Goal: Task Accomplishment & Management: Manage account settings

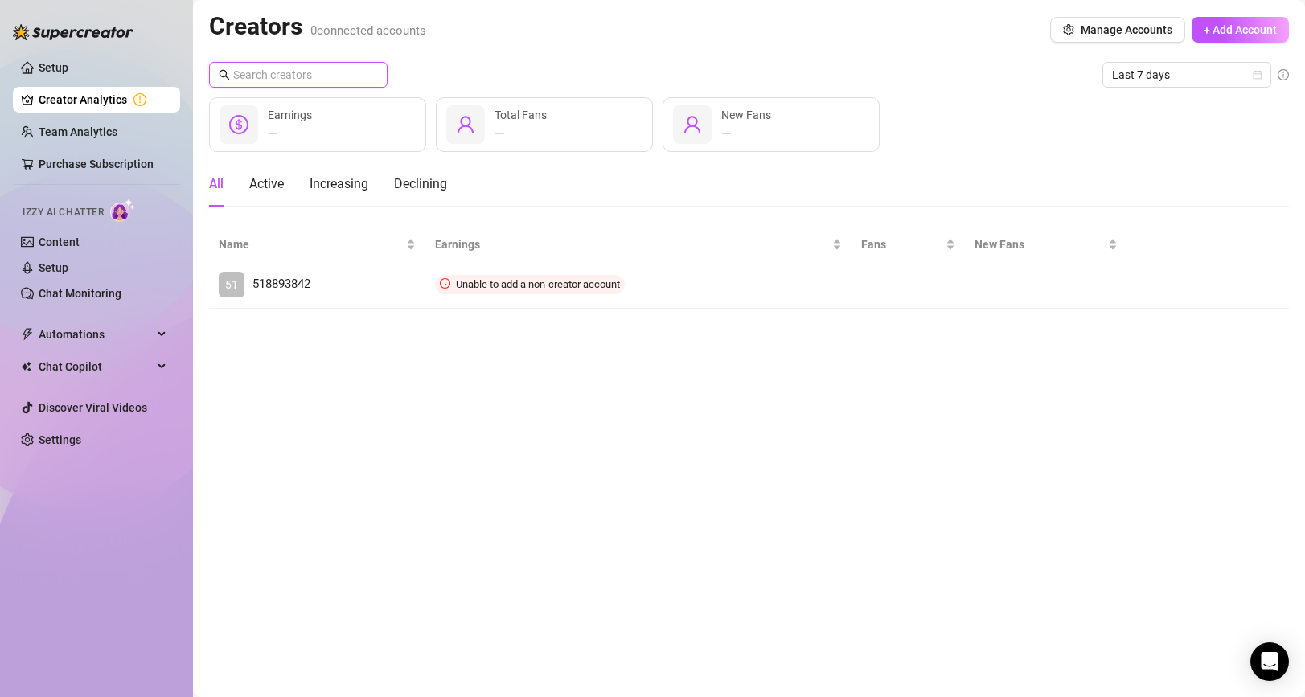
click at [275, 67] on input "text" at bounding box center [299, 75] width 132 height 18
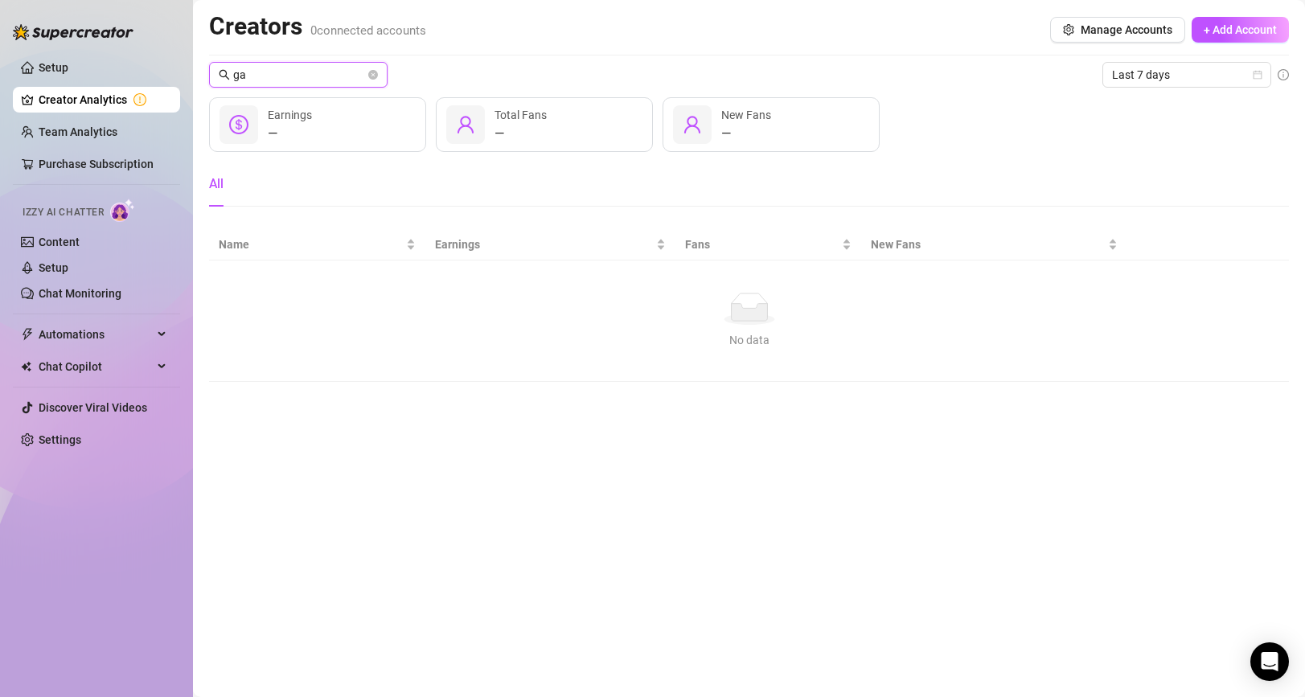
type input "g"
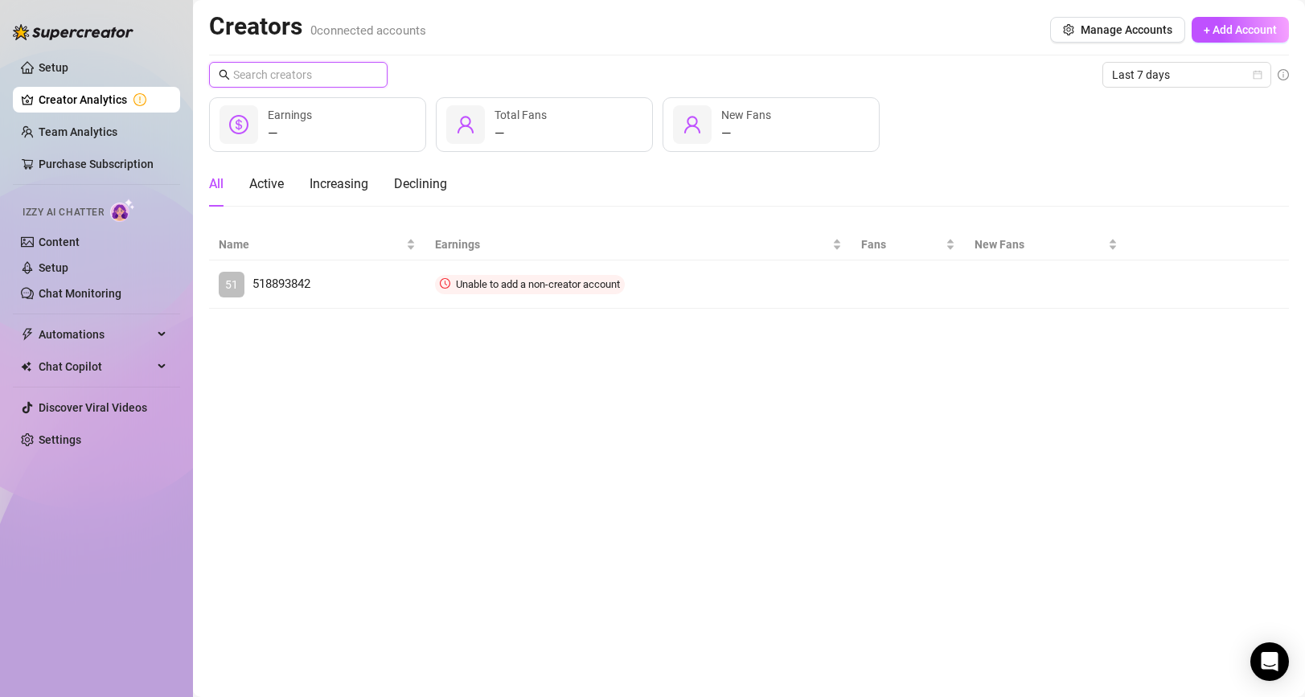
type input "g"
click at [367, 87] on span at bounding box center [298, 75] width 179 height 26
paste input "10x0WUzjpYTQCAjnoeb7wRtrTs23"
type input "10x0WUzjpYTQCAjnoeb7wRtrTs23"
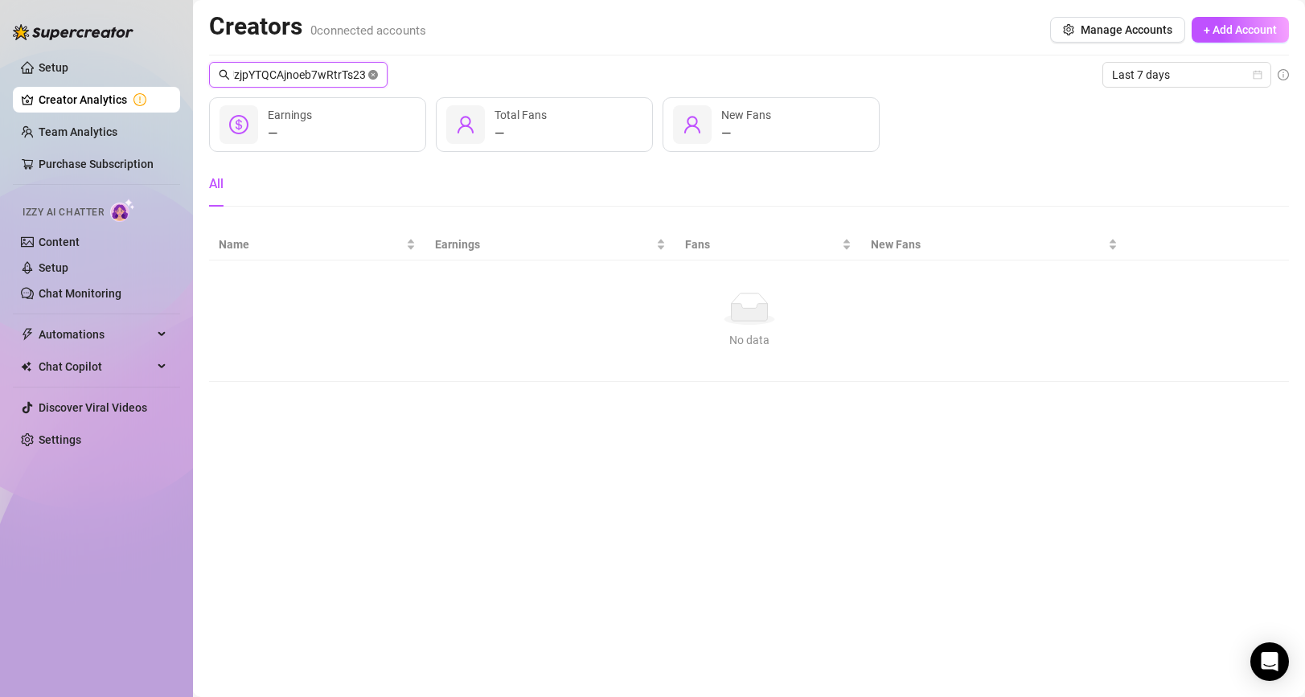
click at [372, 73] on icon "close-circle" at bounding box center [373, 75] width 10 height 10
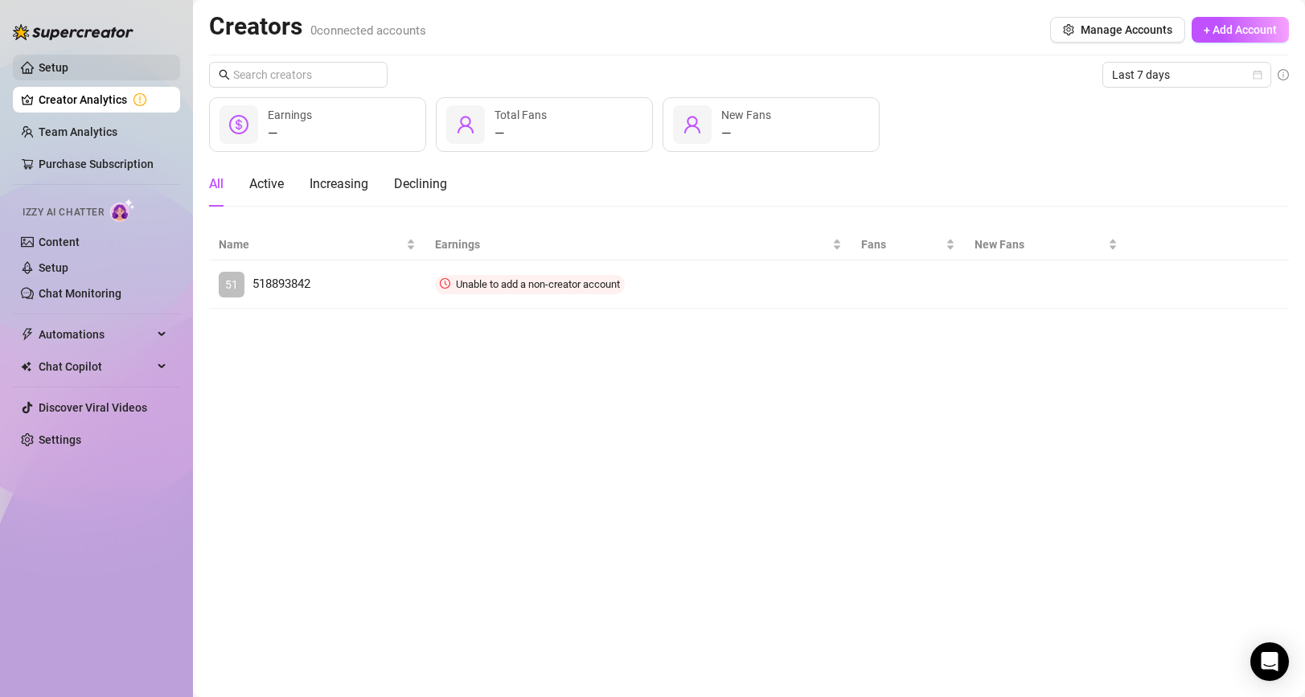
click at [68, 73] on link "Setup" at bounding box center [54, 67] width 30 height 13
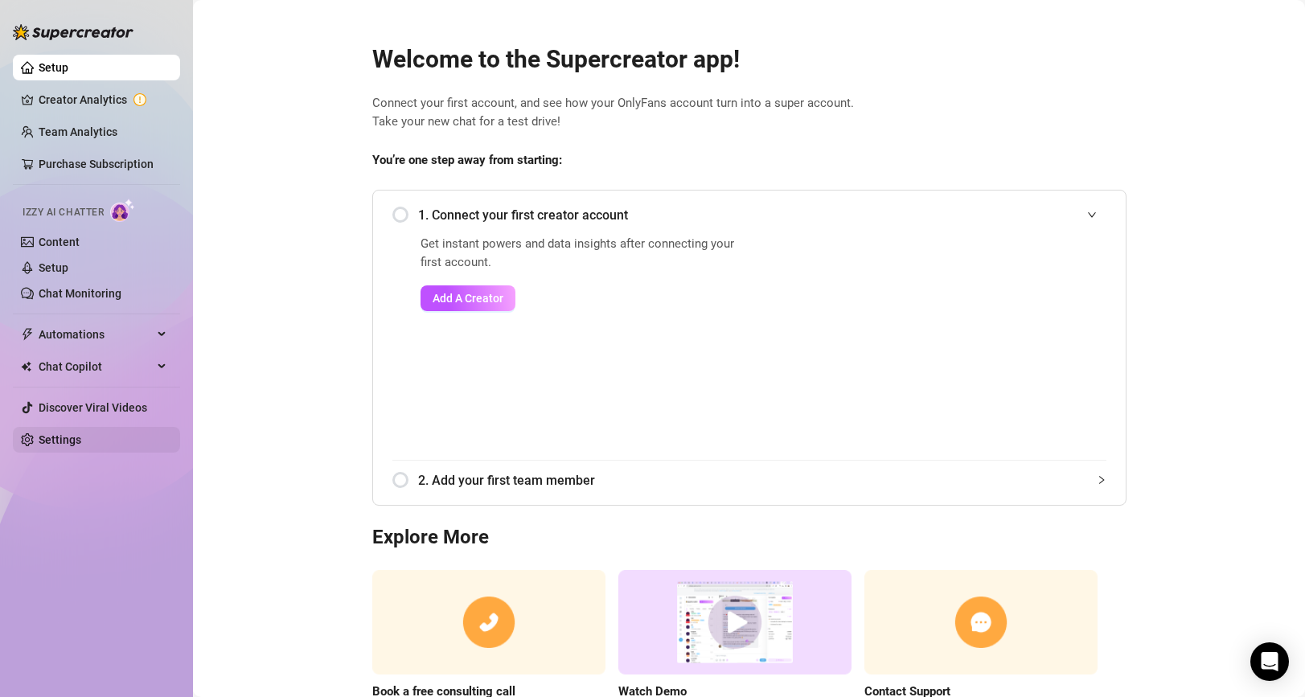
click at [81, 435] on link "Settings" at bounding box center [60, 439] width 43 height 13
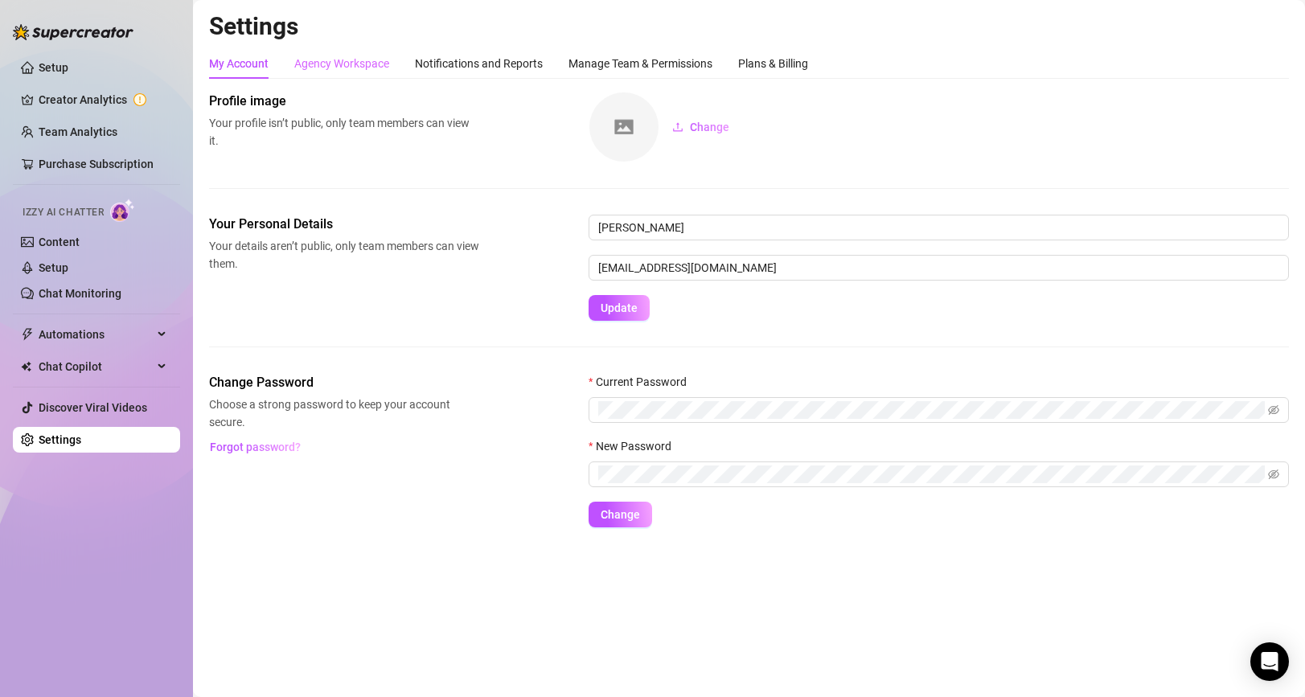
click at [362, 76] on div "Agency Workspace" at bounding box center [341, 63] width 95 height 31
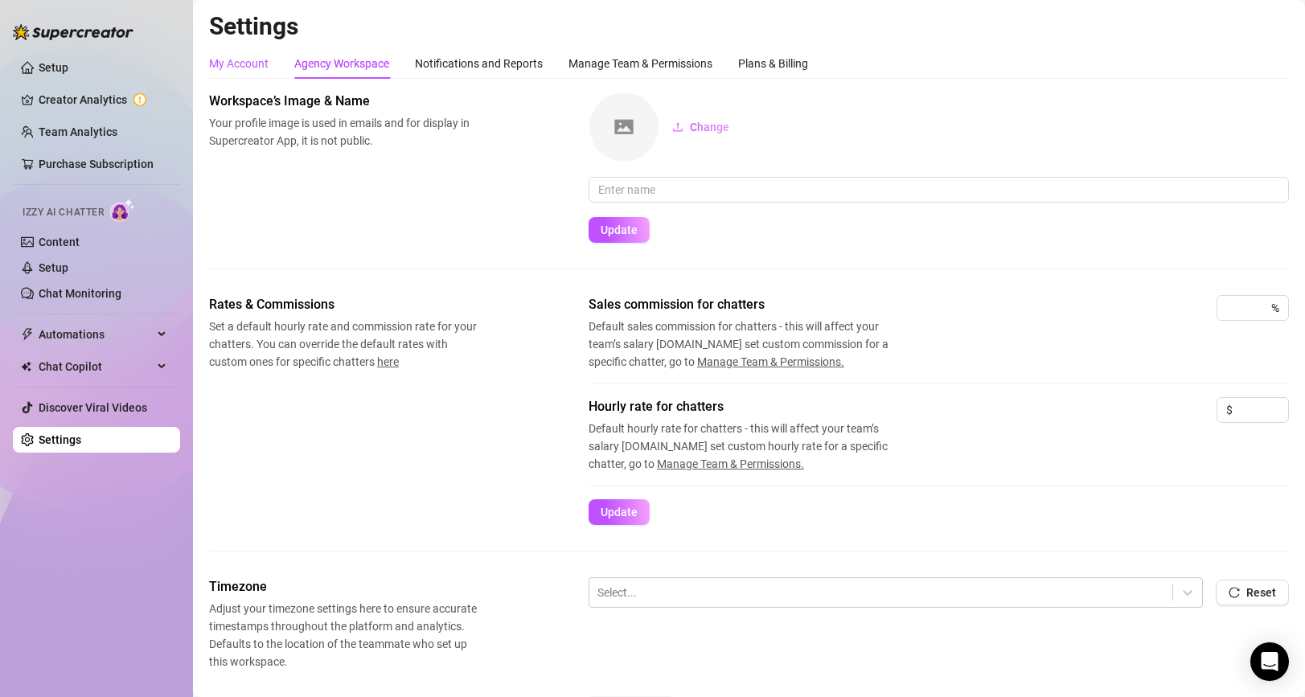
click at [242, 63] on div "My Account" at bounding box center [239, 64] width 60 height 18
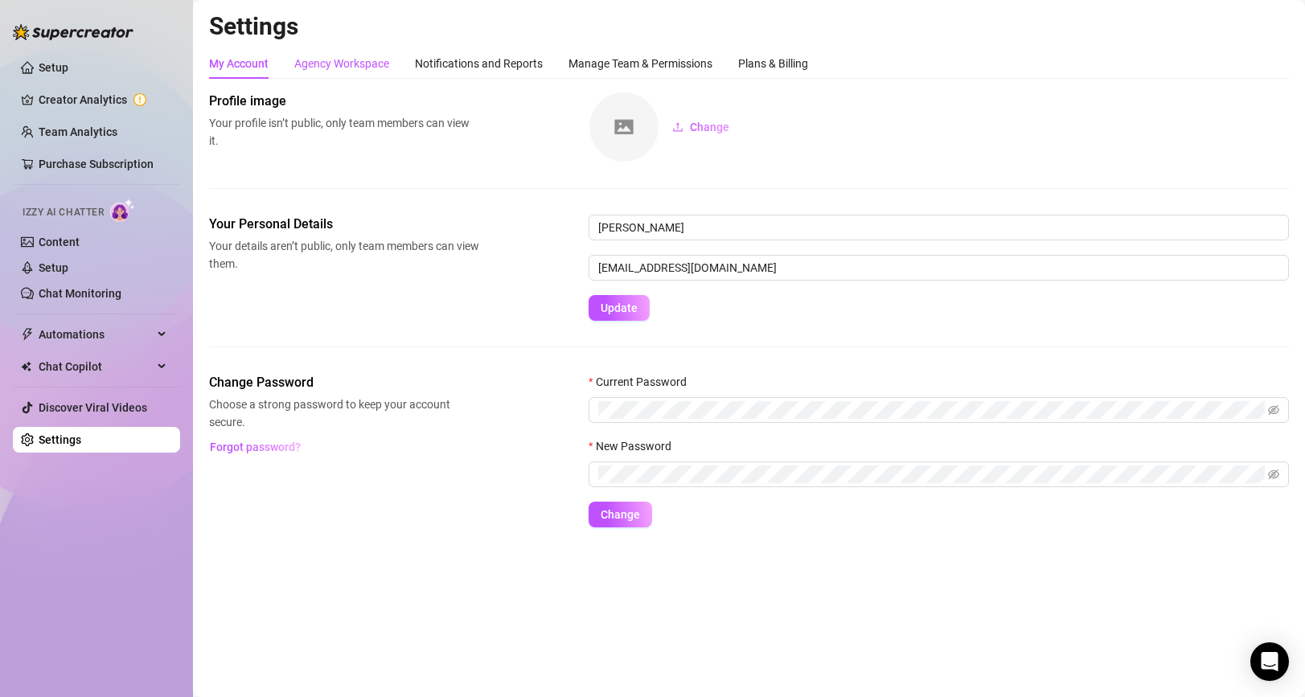
click at [381, 59] on div "Agency Workspace" at bounding box center [341, 64] width 95 height 18
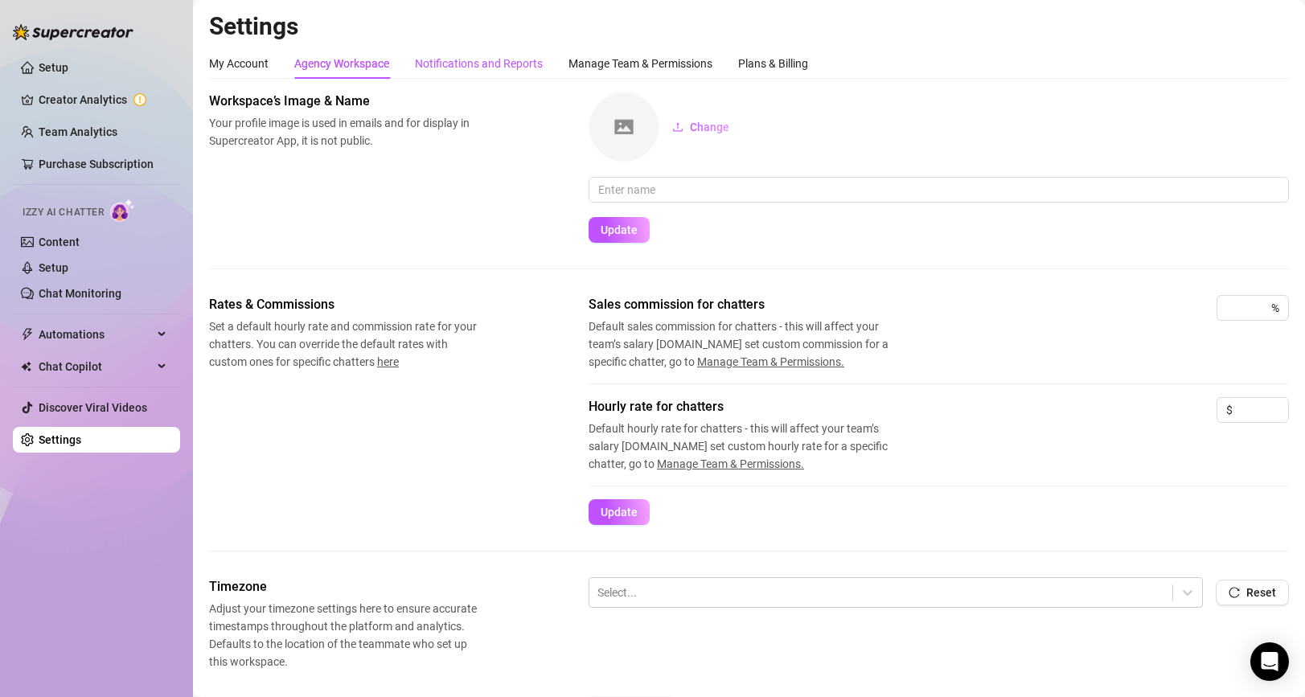
click at [464, 59] on div "Notifications and Reports" at bounding box center [479, 64] width 128 height 18
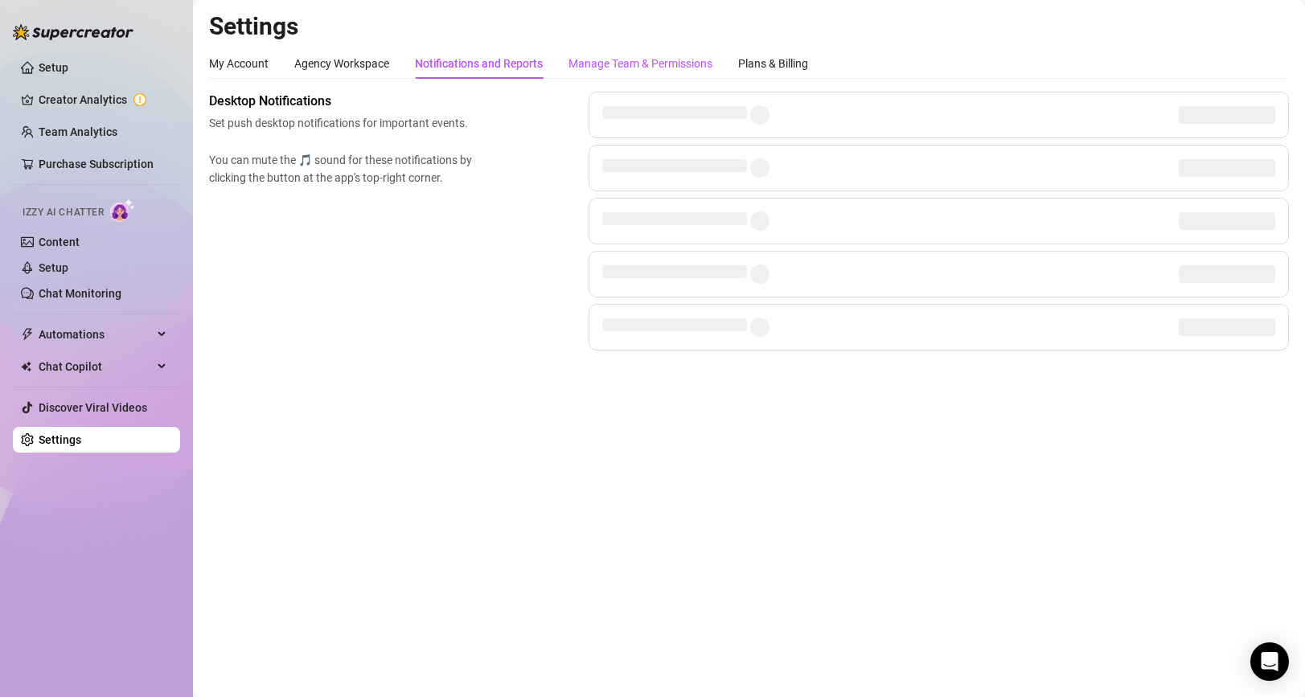
click at [599, 62] on div "Manage Team & Permissions" at bounding box center [641, 64] width 144 height 18
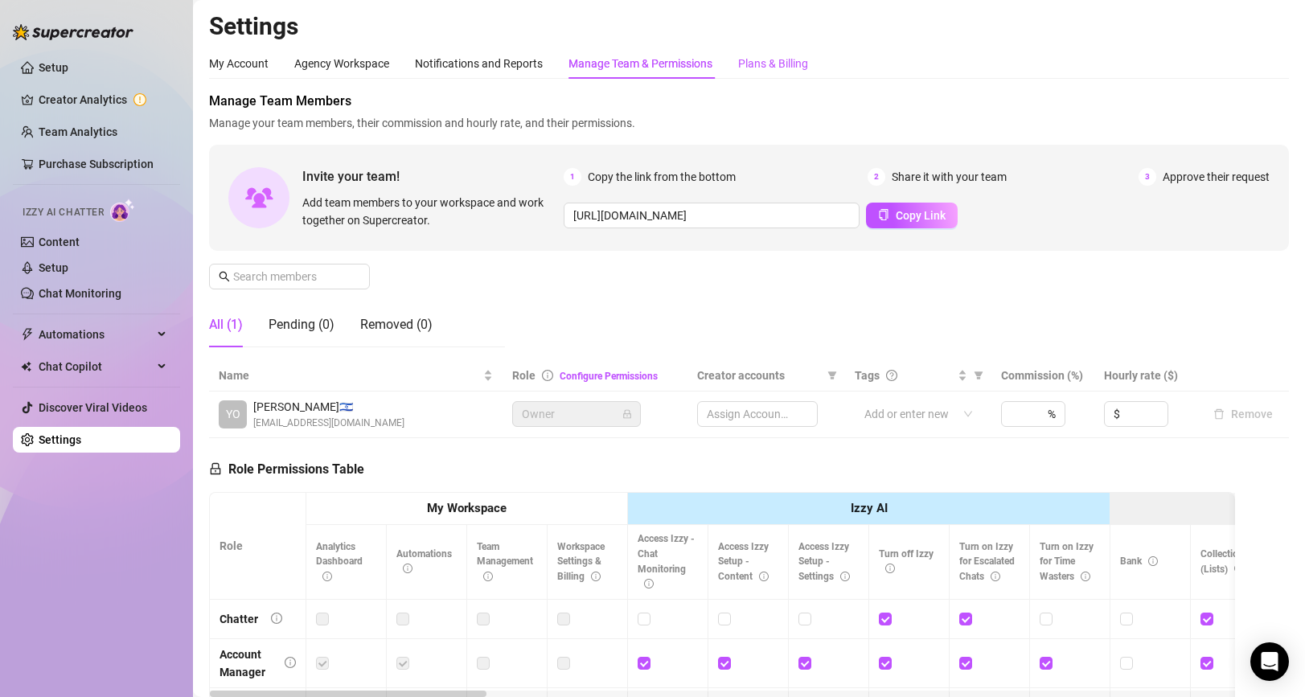
click at [757, 59] on div "Plans & Billing" at bounding box center [773, 64] width 70 height 18
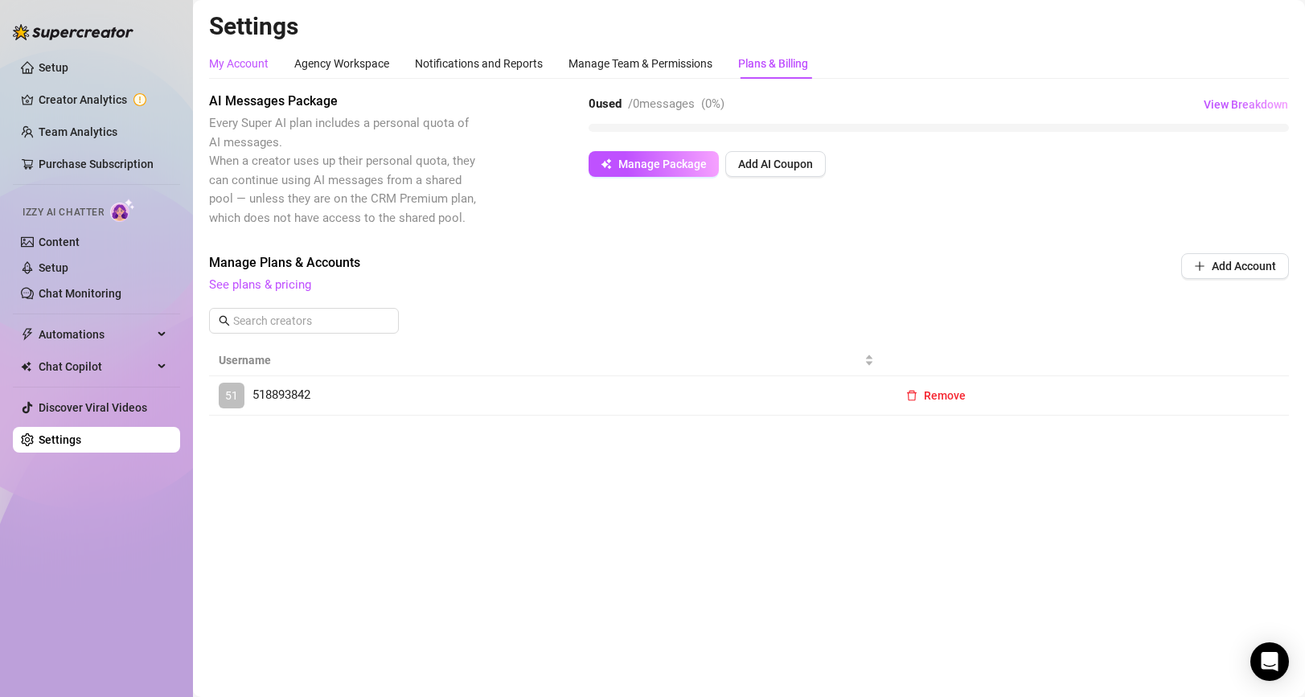
click at [250, 62] on div "My Account" at bounding box center [239, 64] width 60 height 18
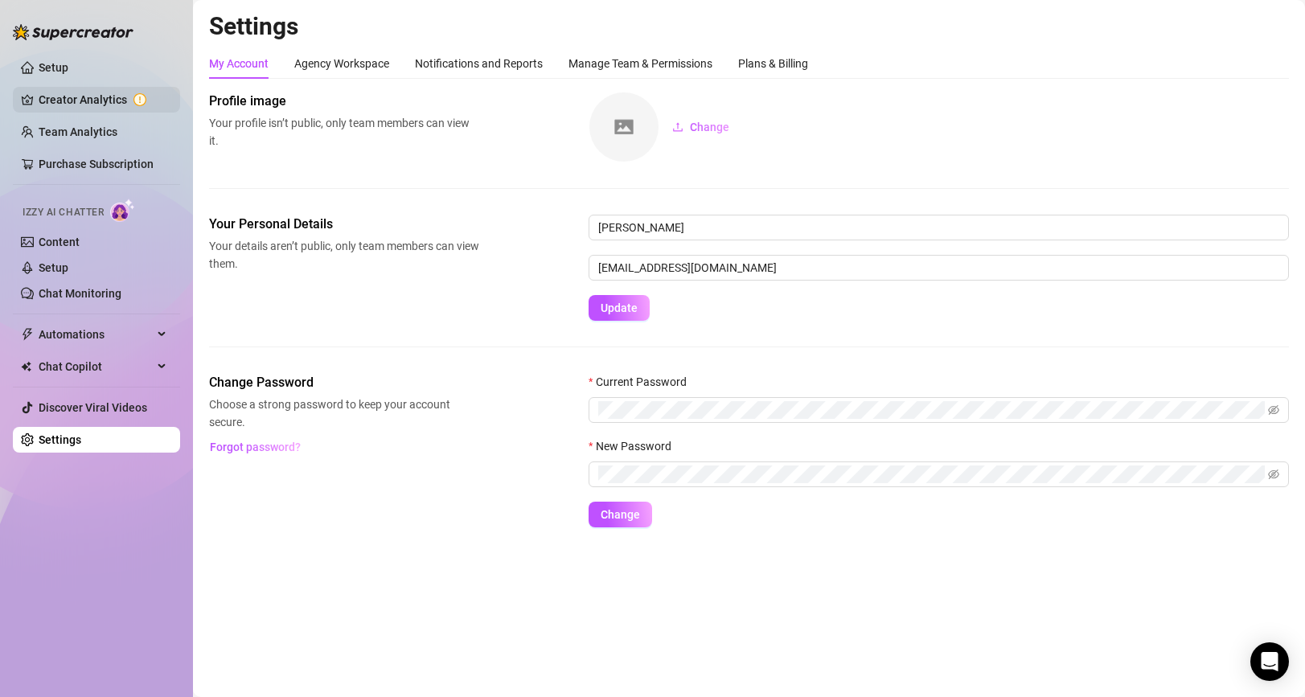
click at [100, 104] on link "Creator Analytics" at bounding box center [103, 100] width 129 height 26
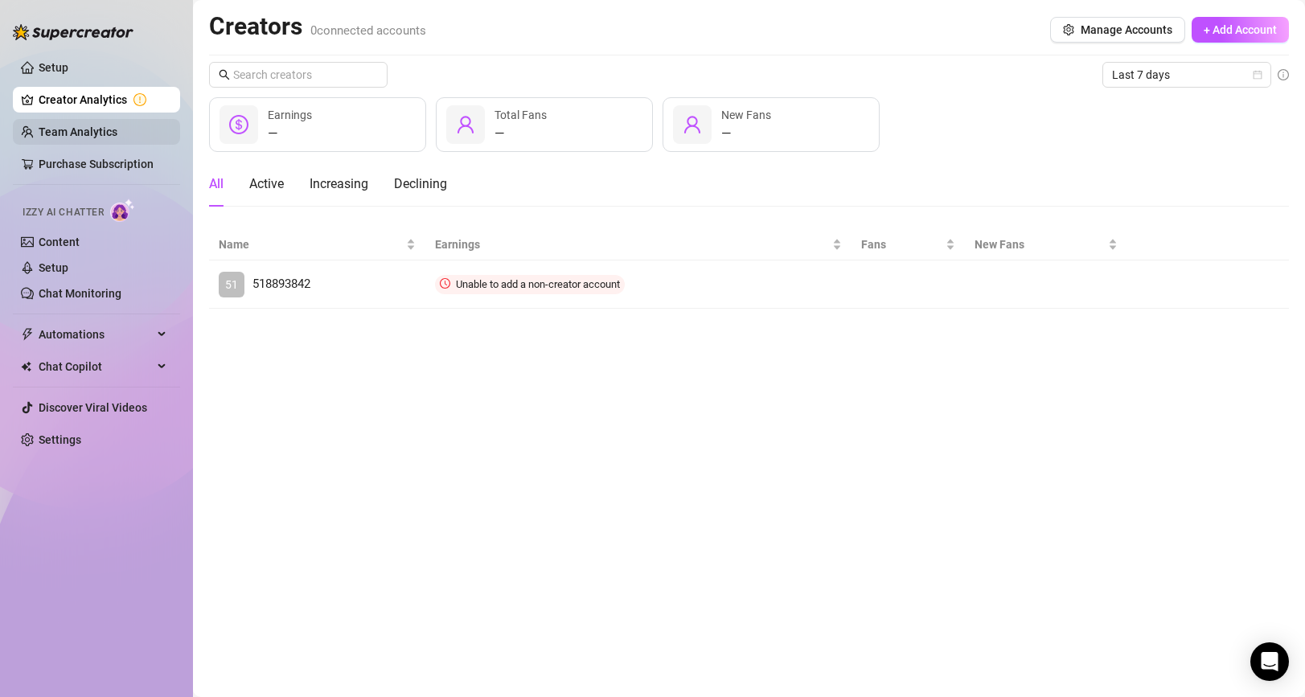
click at [100, 134] on link "Team Analytics" at bounding box center [78, 131] width 79 height 13
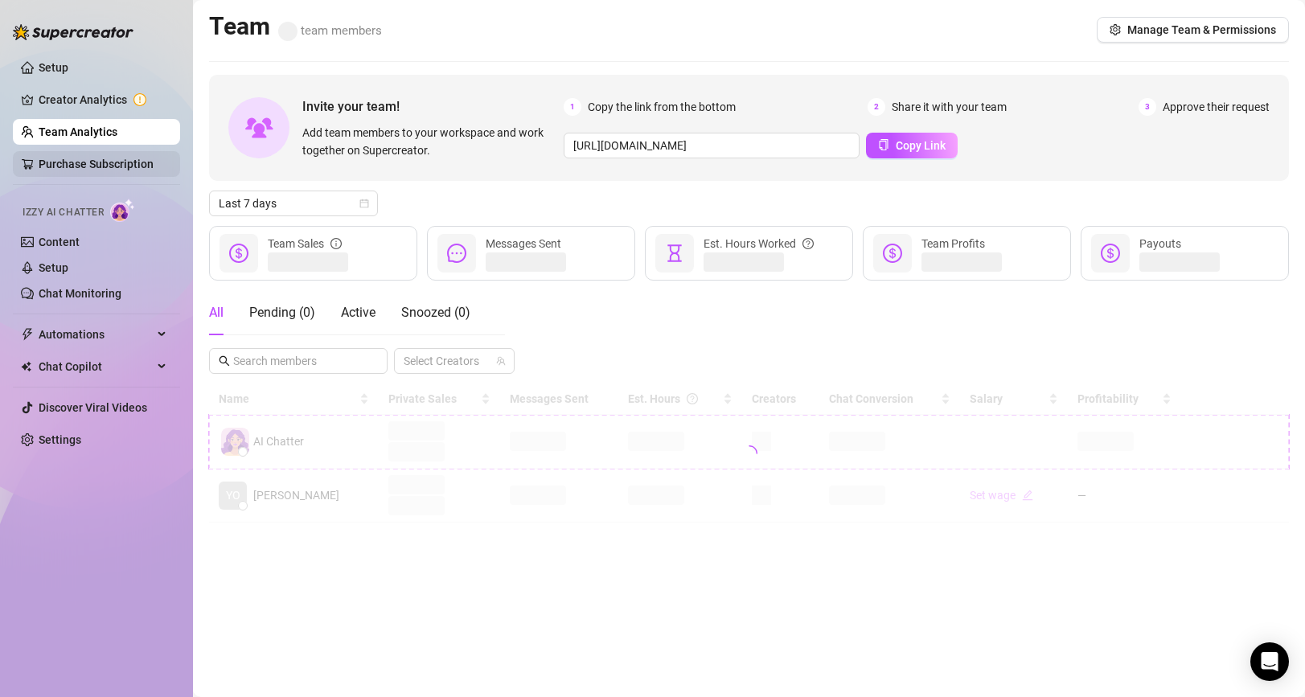
click at [146, 168] on link "Purchase Subscription" at bounding box center [96, 164] width 115 height 13
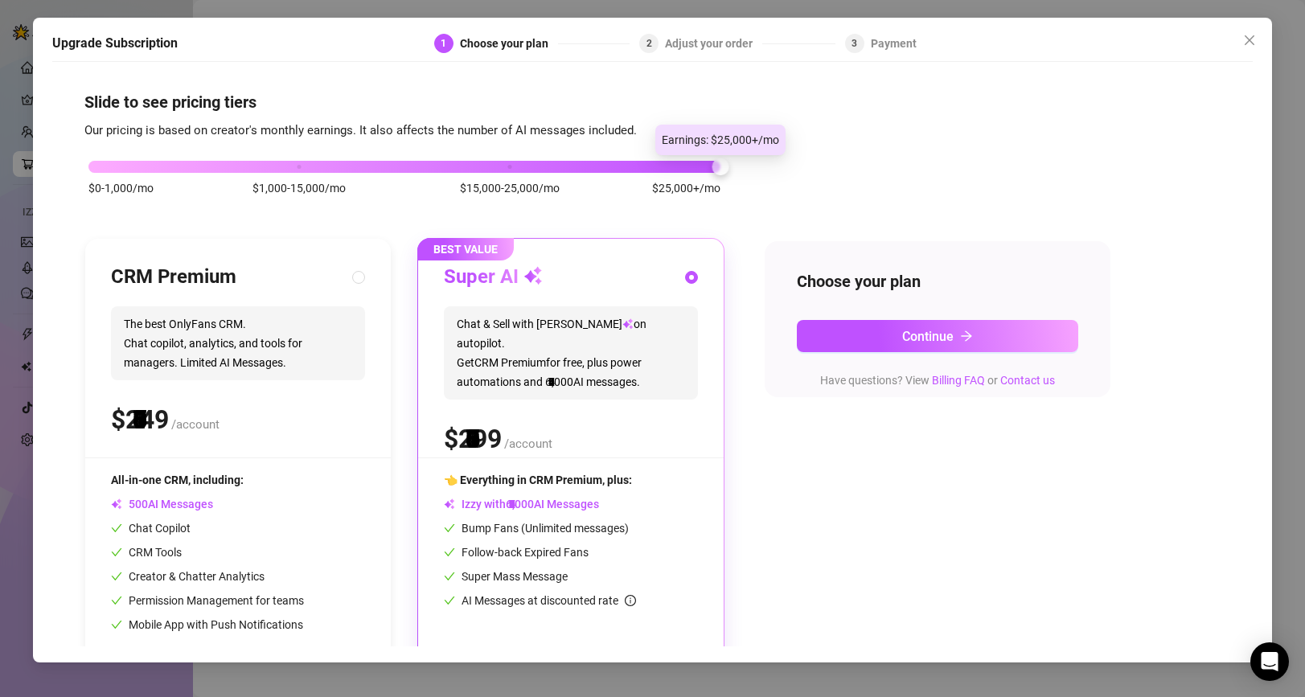
drag, startPoint x: 294, startPoint y: 164, endPoint x: 655, endPoint y: 183, distance: 361.6
click at [655, 167] on div "$0-1,000/mo $1,000-15,000/mo $15,000-25,000/mo $25,000+/mo" at bounding box center [404, 163] width 632 height 10
click at [1255, 43] on icon "close" at bounding box center [1249, 40] width 13 height 13
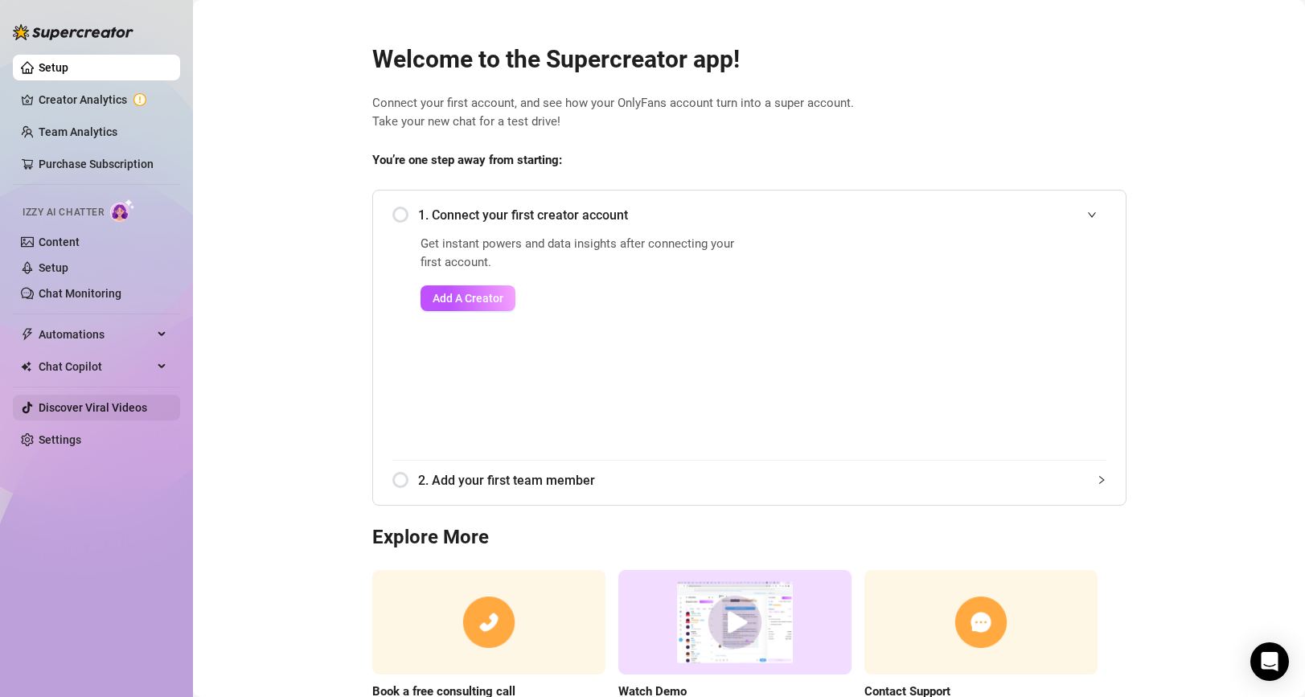
click at [113, 406] on link "Discover Viral Videos" at bounding box center [93, 407] width 109 height 13
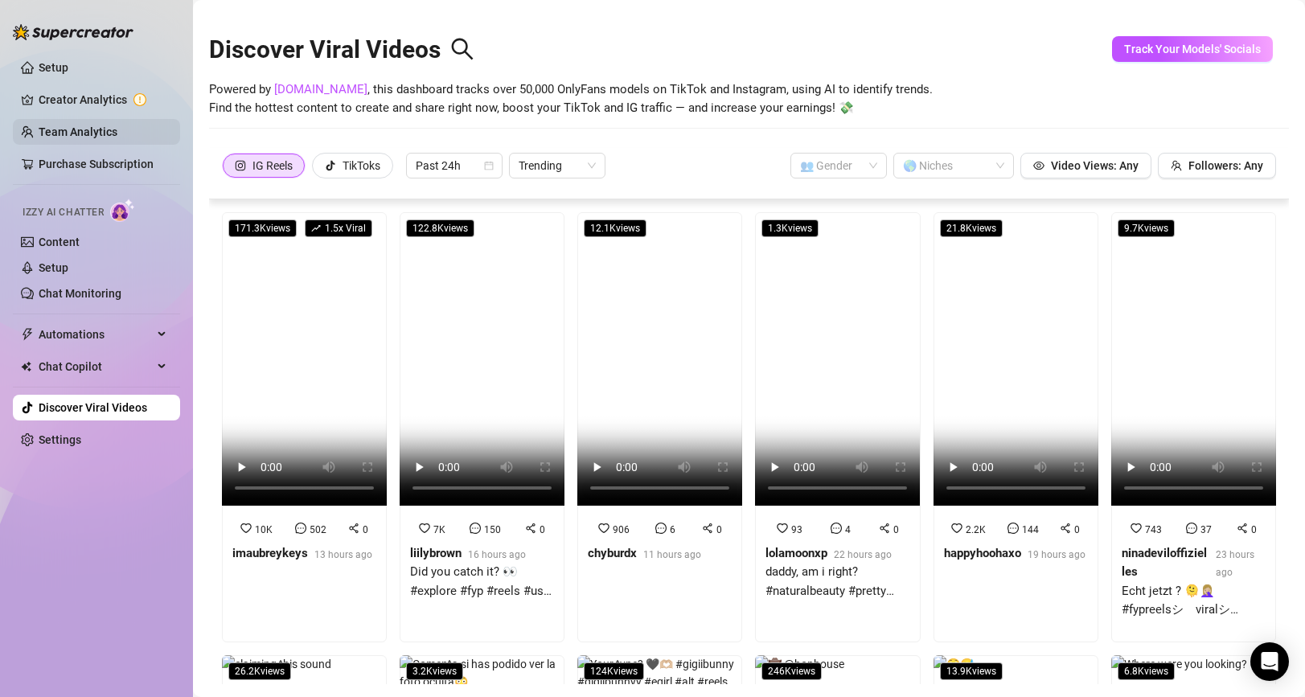
click at [117, 138] on link "Team Analytics" at bounding box center [78, 131] width 79 height 13
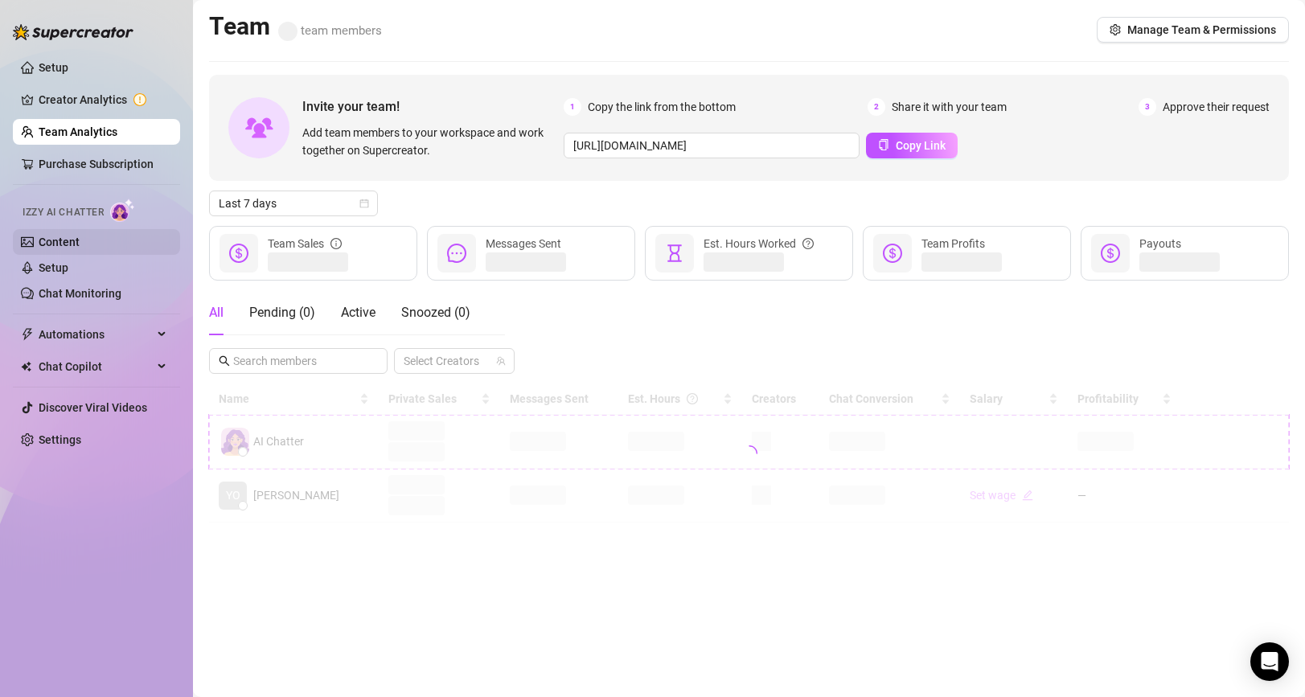
click at [39, 236] on link "Content" at bounding box center [59, 242] width 41 height 13
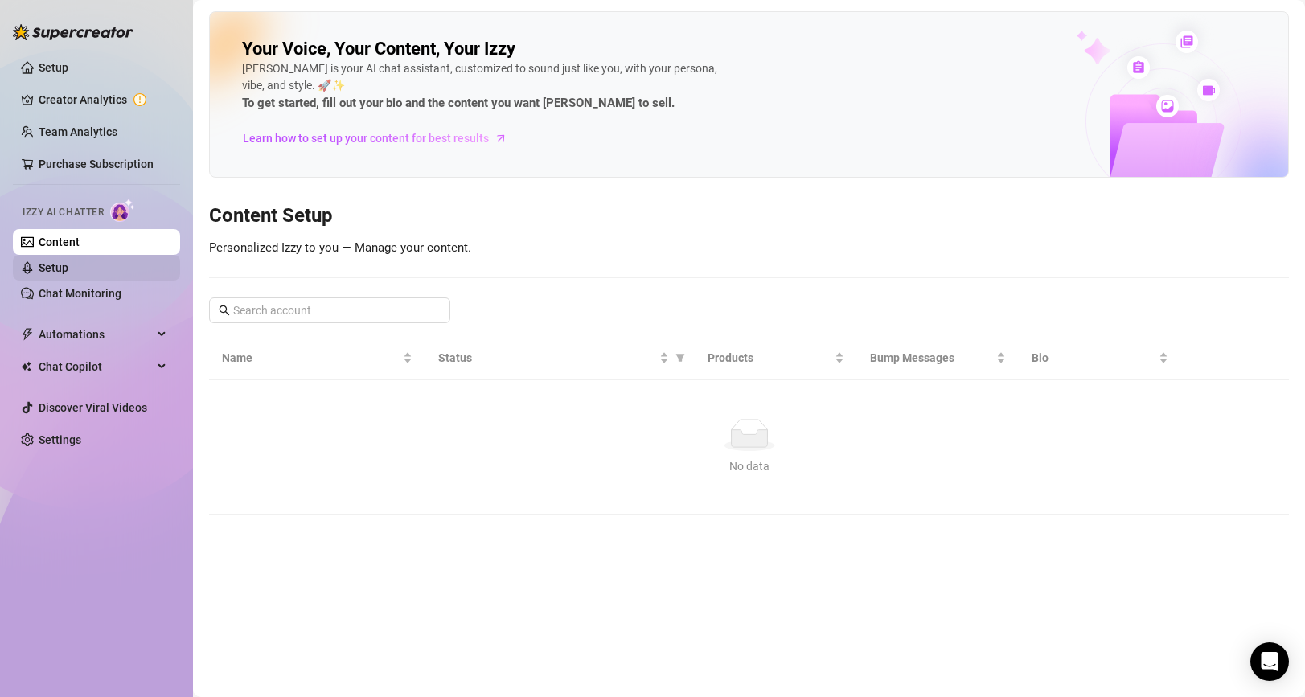
click at [52, 266] on link "Setup" at bounding box center [54, 267] width 30 height 13
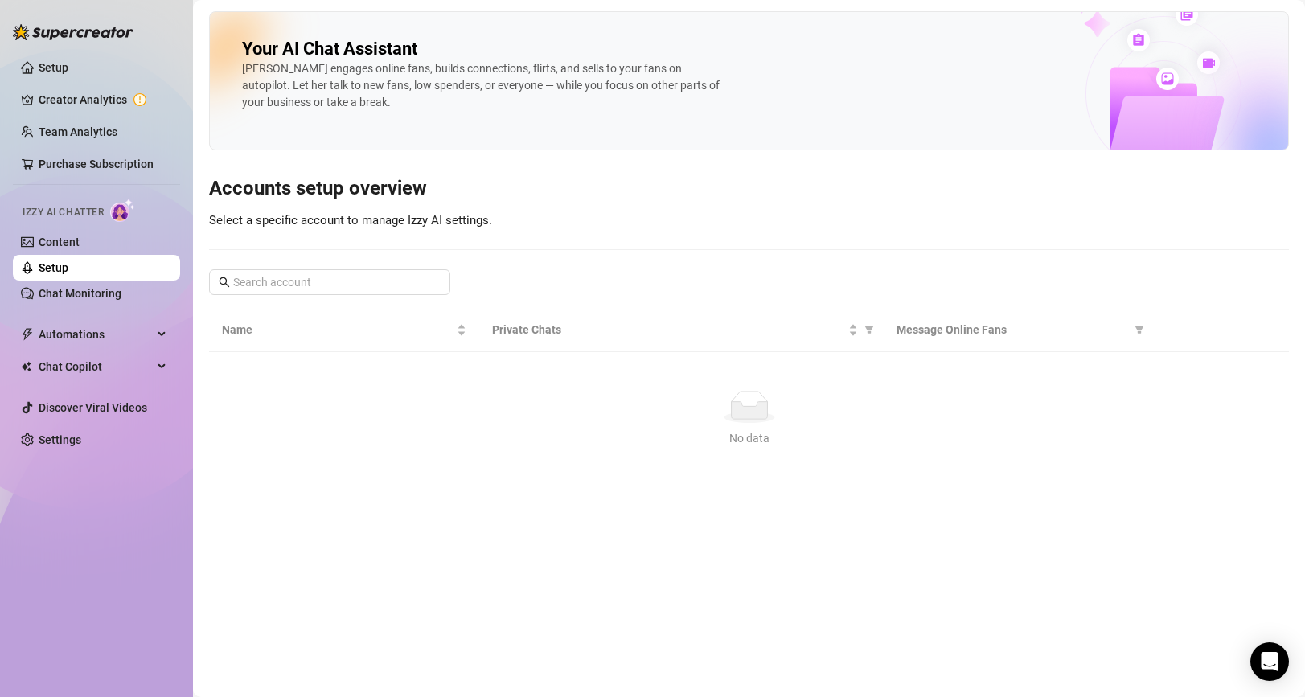
click at [59, 306] on ul "Setup Creator Analytics Team Analytics Purchase Subscription Izzy AI Chatter Co…" at bounding box center [96, 253] width 167 height 411
click at [61, 300] on link "Chat Monitoring" at bounding box center [80, 293] width 83 height 13
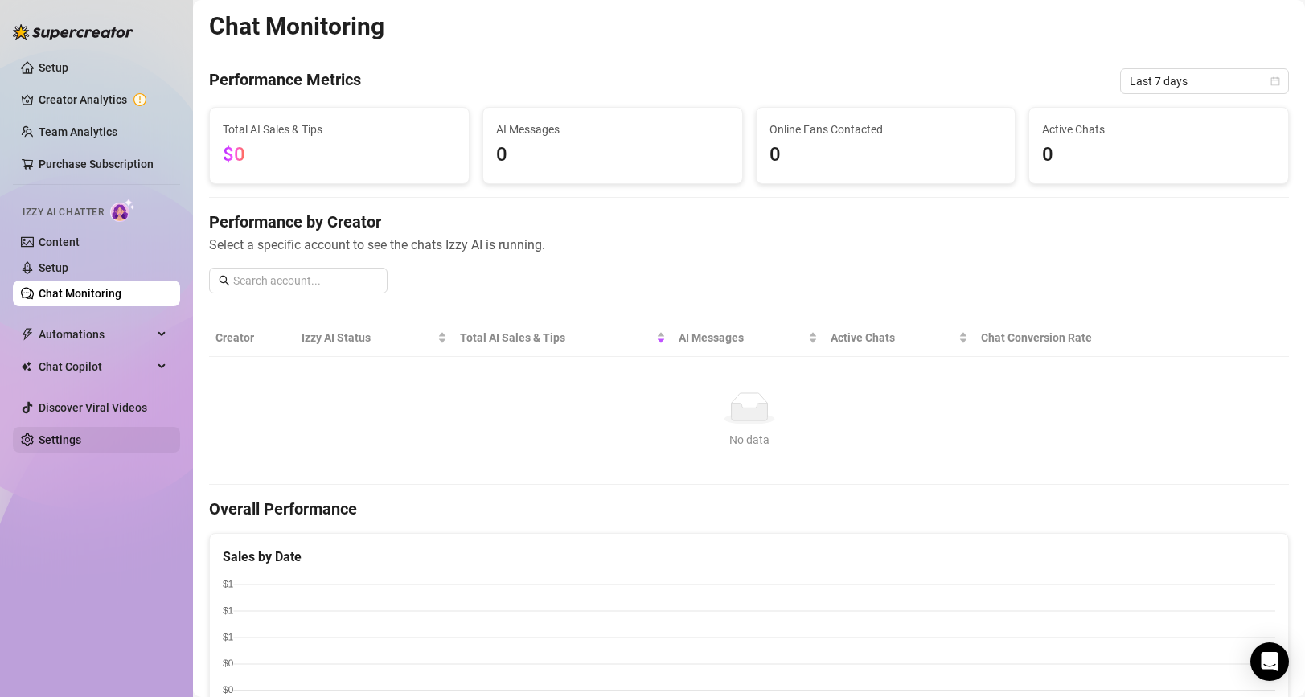
click at [68, 426] on ul "Setup Creator Analytics Team Analytics Purchase Subscription Izzy AI Chatter Co…" at bounding box center [96, 253] width 167 height 411
click at [68, 433] on link "Settings" at bounding box center [60, 439] width 43 height 13
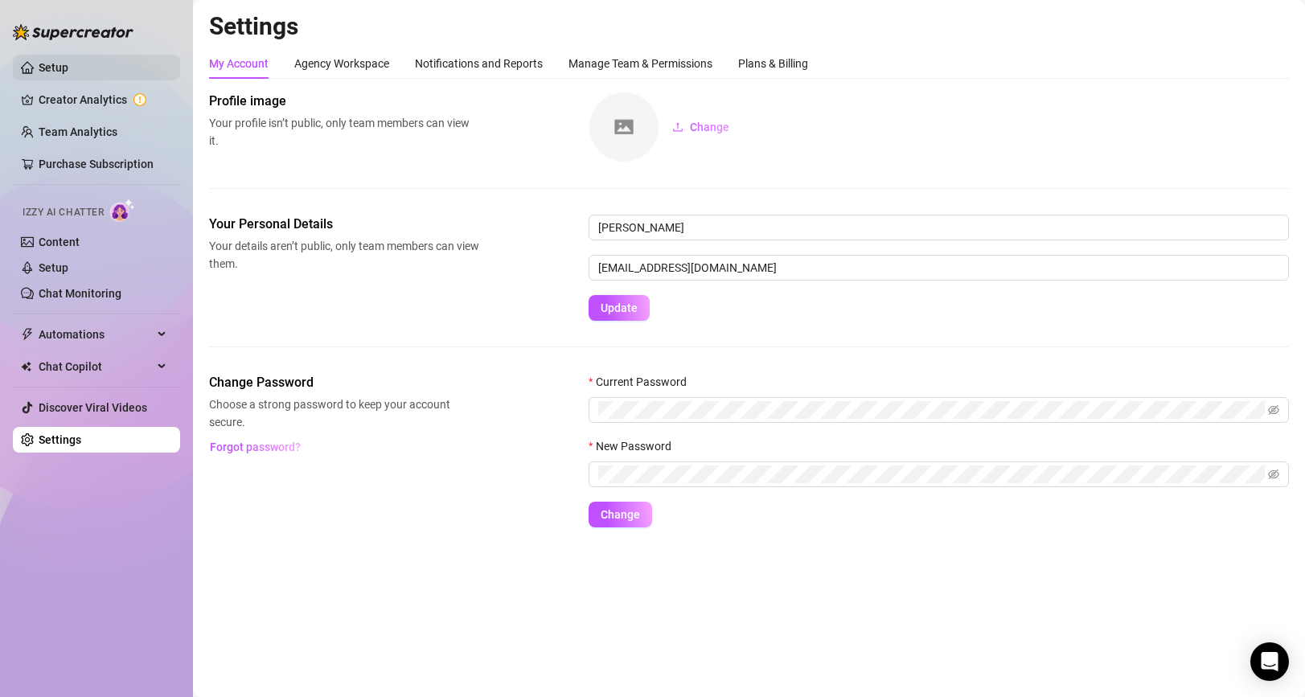
click at [68, 66] on link "Setup" at bounding box center [54, 67] width 30 height 13
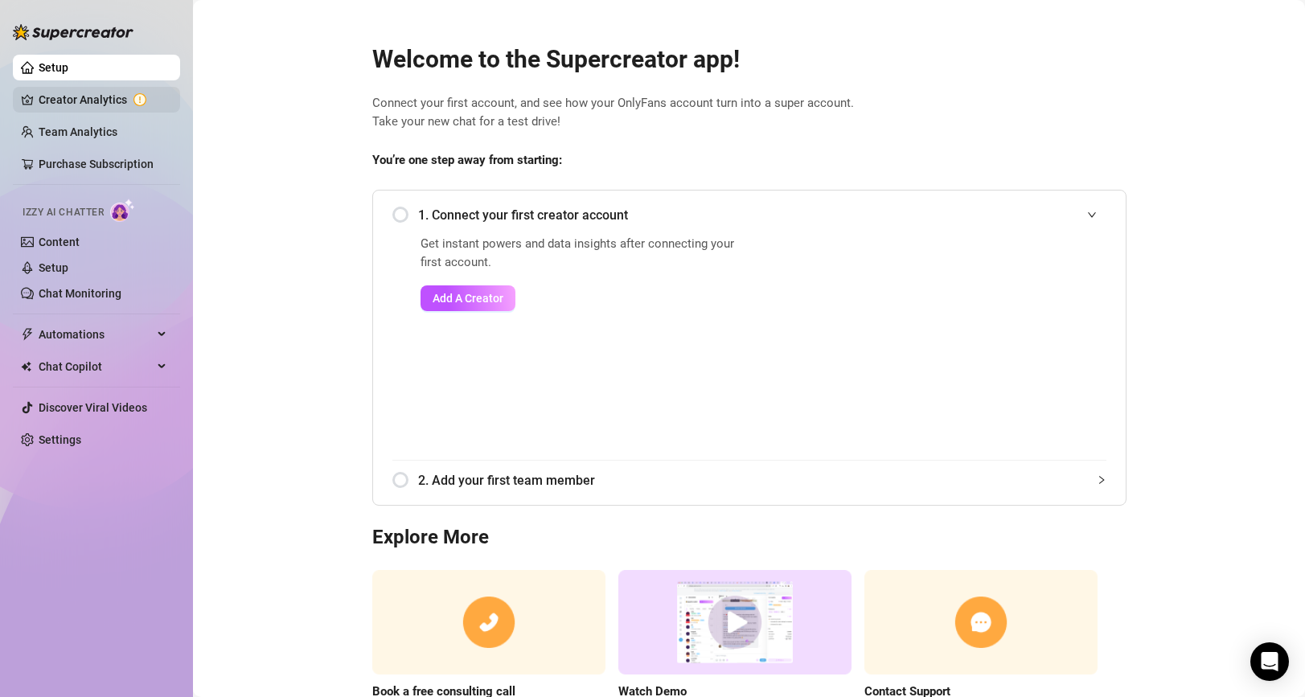
click at [130, 103] on link "Creator Analytics" at bounding box center [103, 100] width 129 height 26
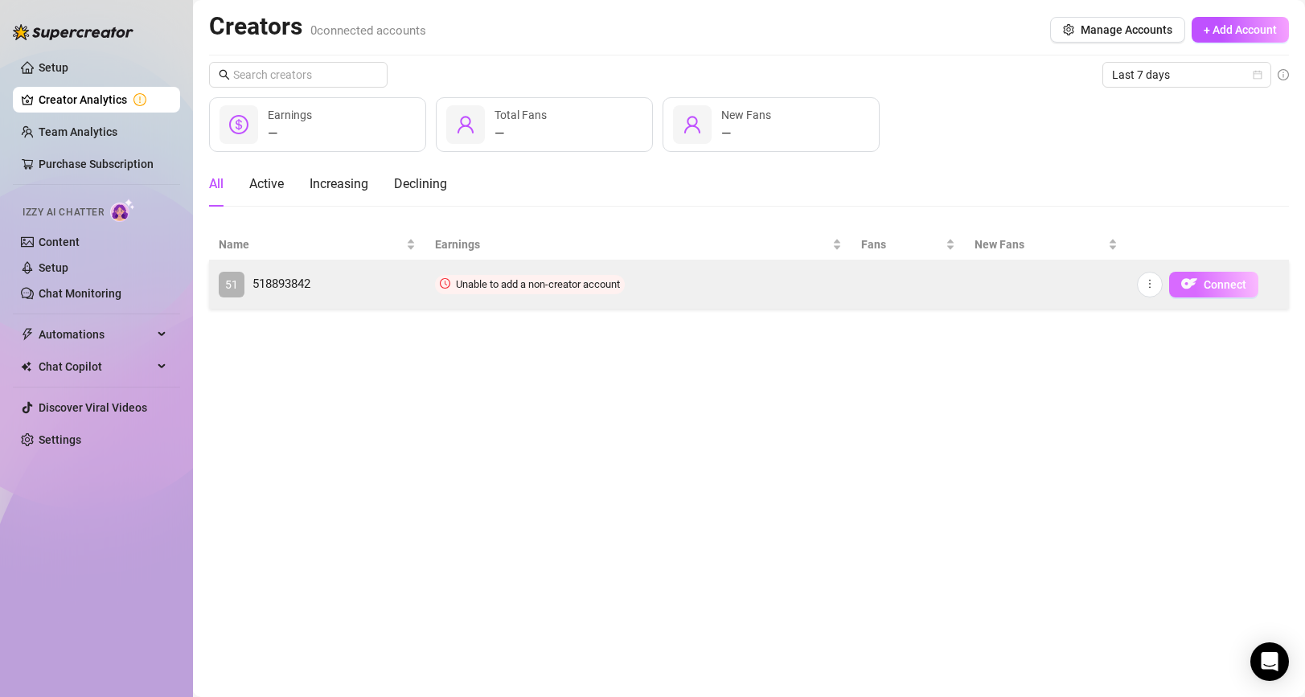
click at [1222, 282] on span "Connect" at bounding box center [1225, 284] width 43 height 13
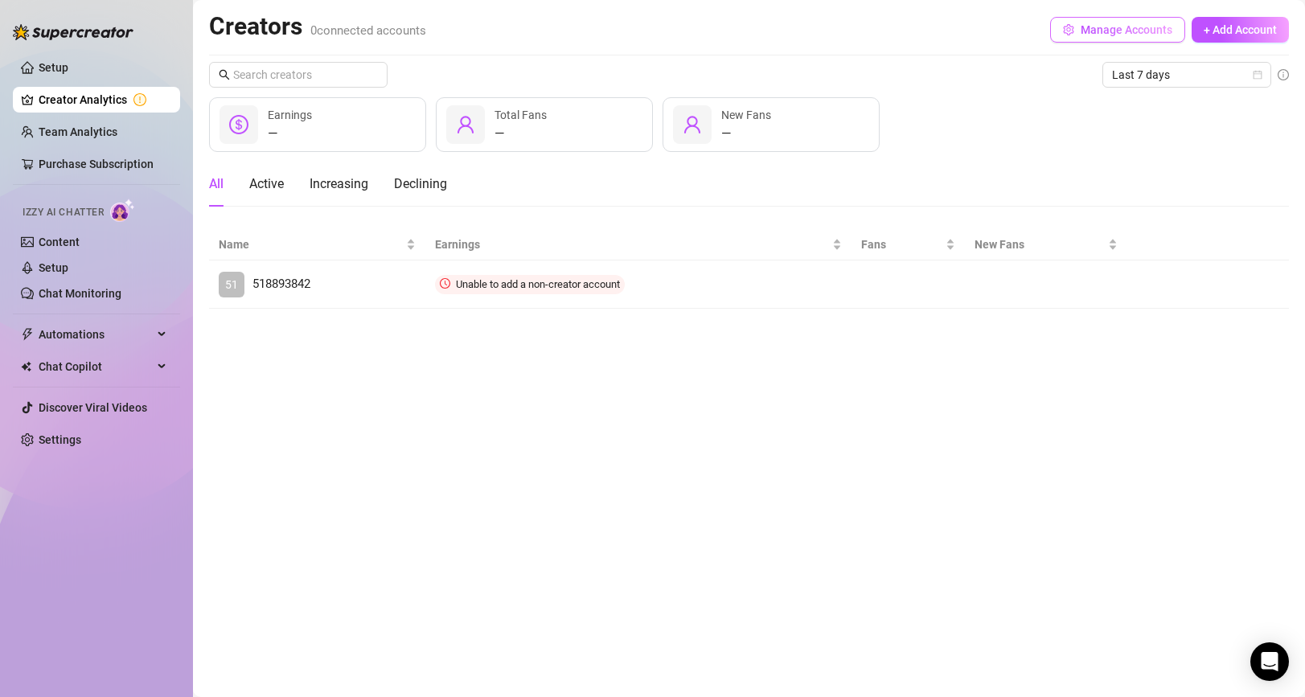
click at [1112, 28] on span "Manage Accounts" at bounding box center [1127, 29] width 92 height 13
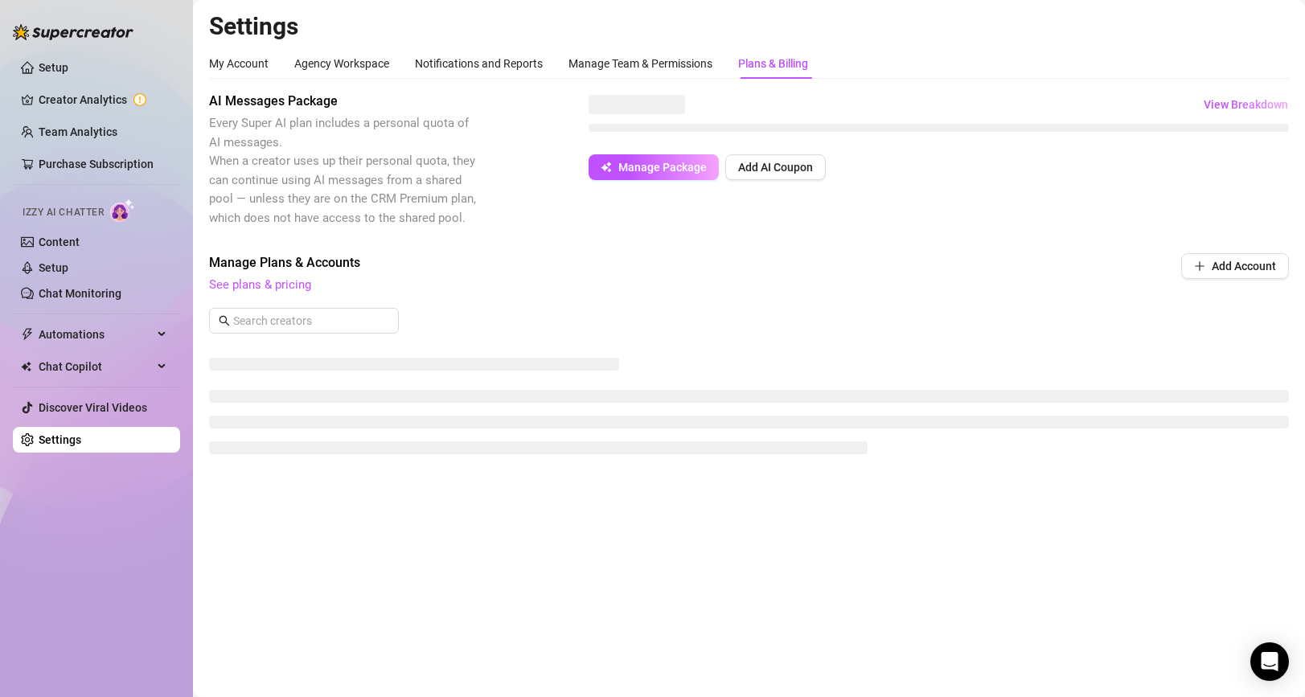
click at [275, 59] on div "My Account Agency Workspace Notifications and Reports Manage Team & Permissions…" at bounding box center [508, 63] width 599 height 31
click at [297, 58] on div "Agency Workspace" at bounding box center [341, 64] width 95 height 18
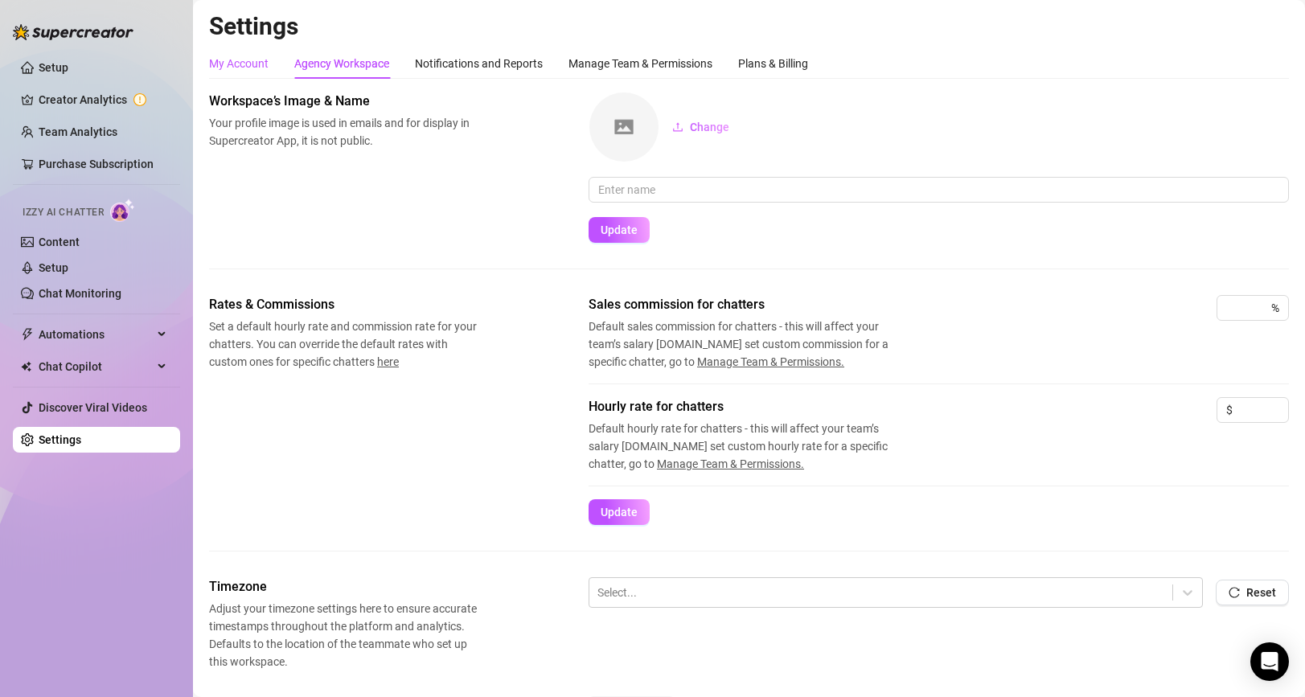
click at [215, 55] on div "My Account" at bounding box center [239, 64] width 60 height 18
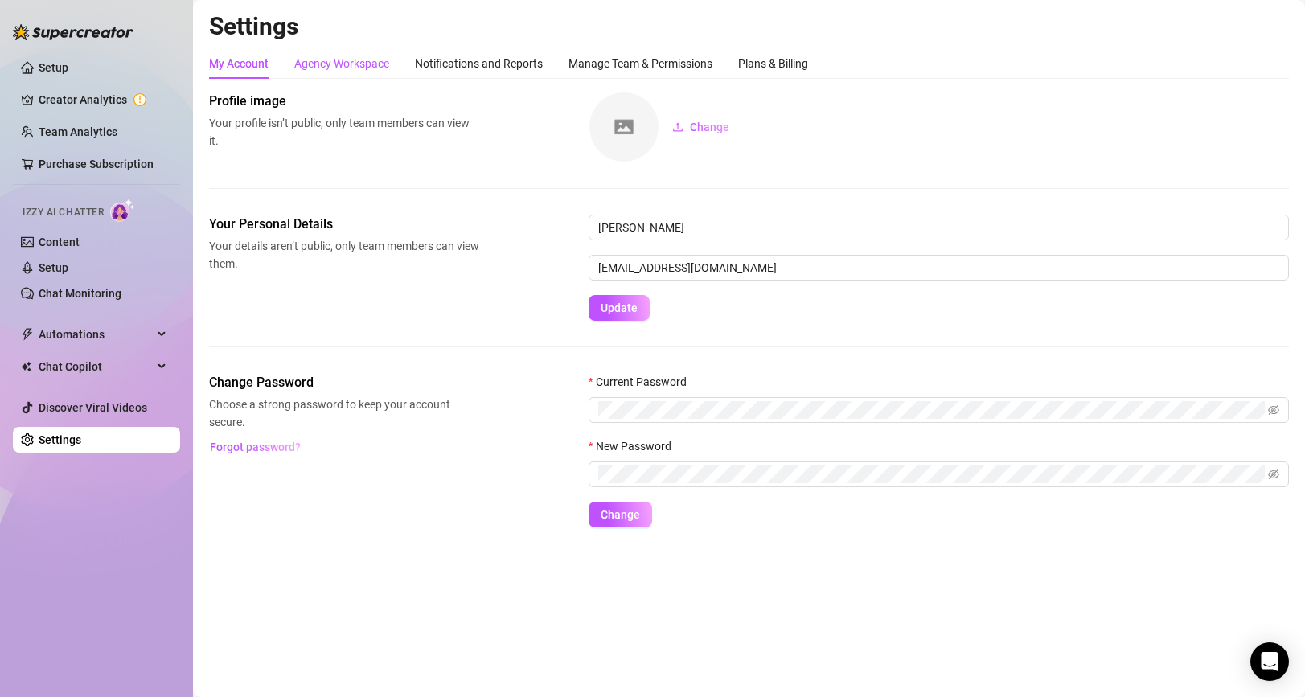
click at [349, 68] on div "Agency Workspace" at bounding box center [341, 64] width 95 height 18
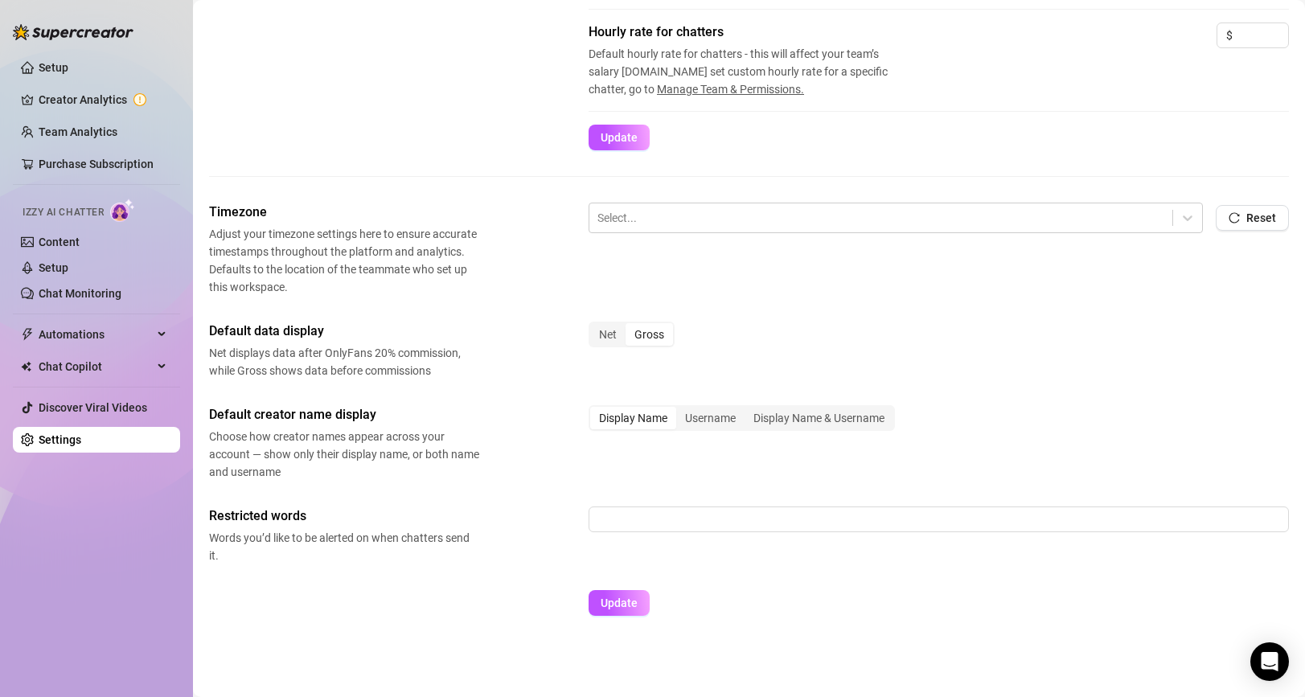
scroll to position [376, 0]
click at [130, 332] on span "Automations" at bounding box center [96, 335] width 114 height 26
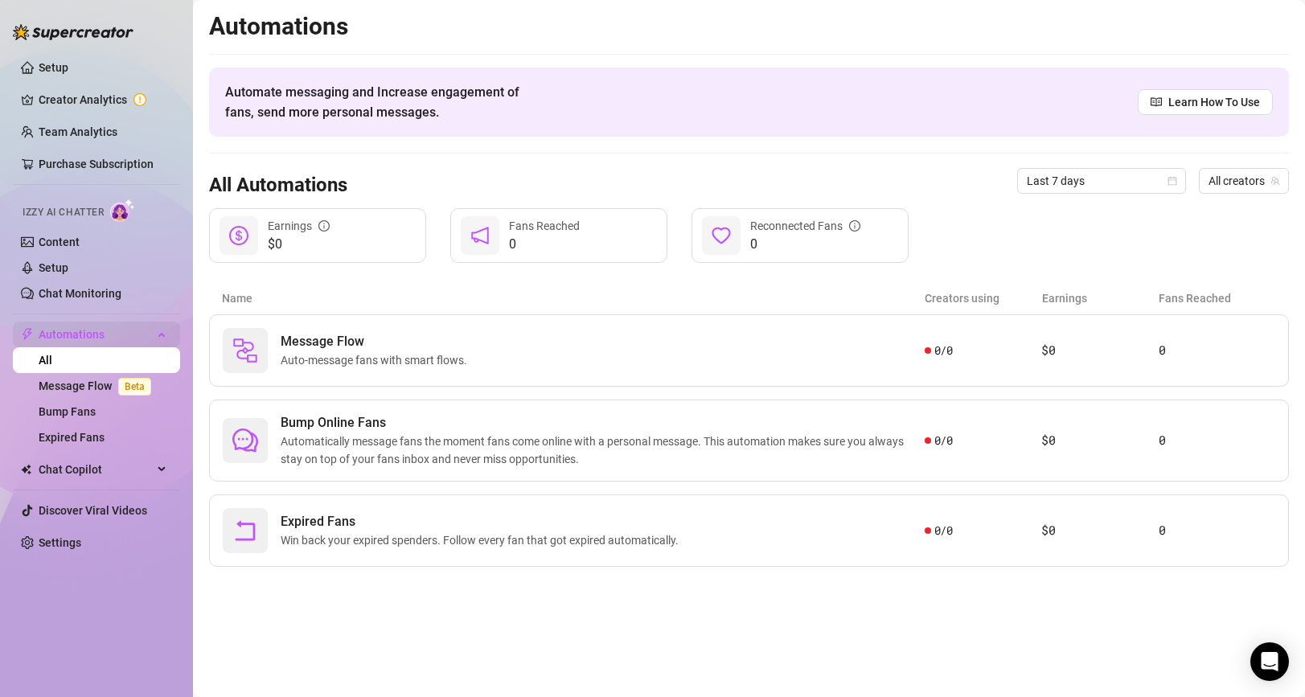
click at [123, 340] on span "Automations" at bounding box center [96, 335] width 114 height 26
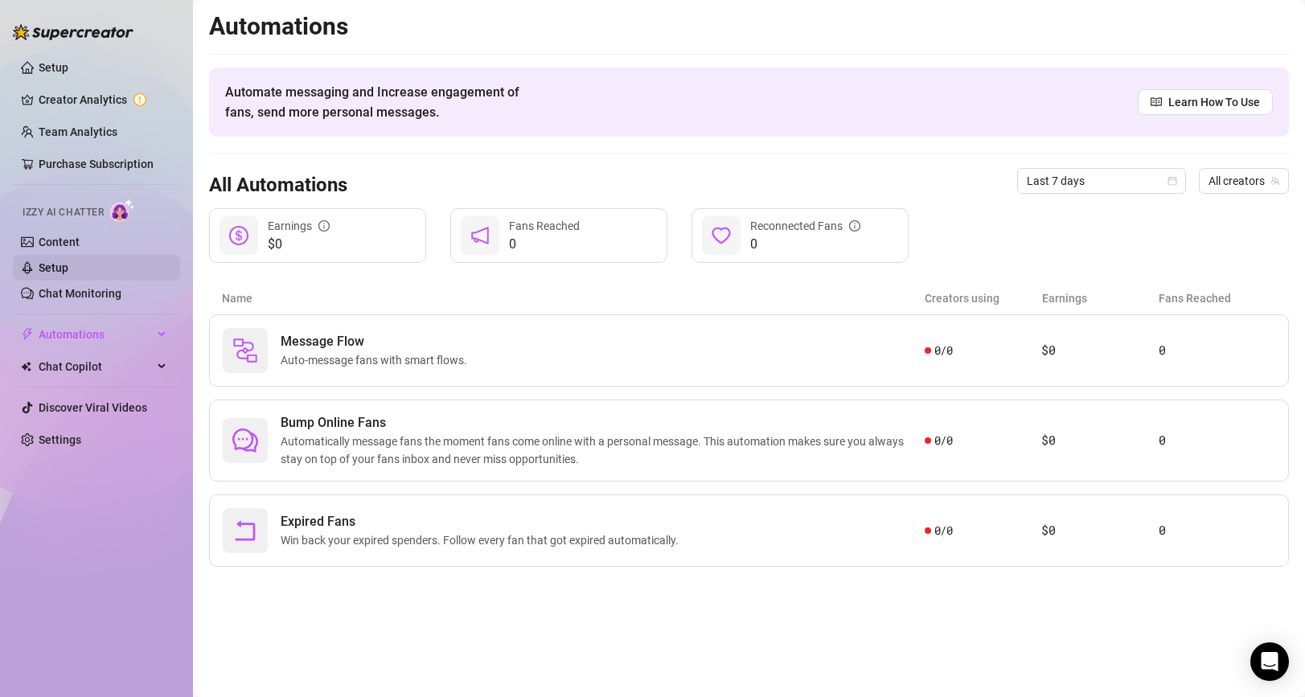
click at [68, 265] on link "Setup" at bounding box center [54, 267] width 30 height 13
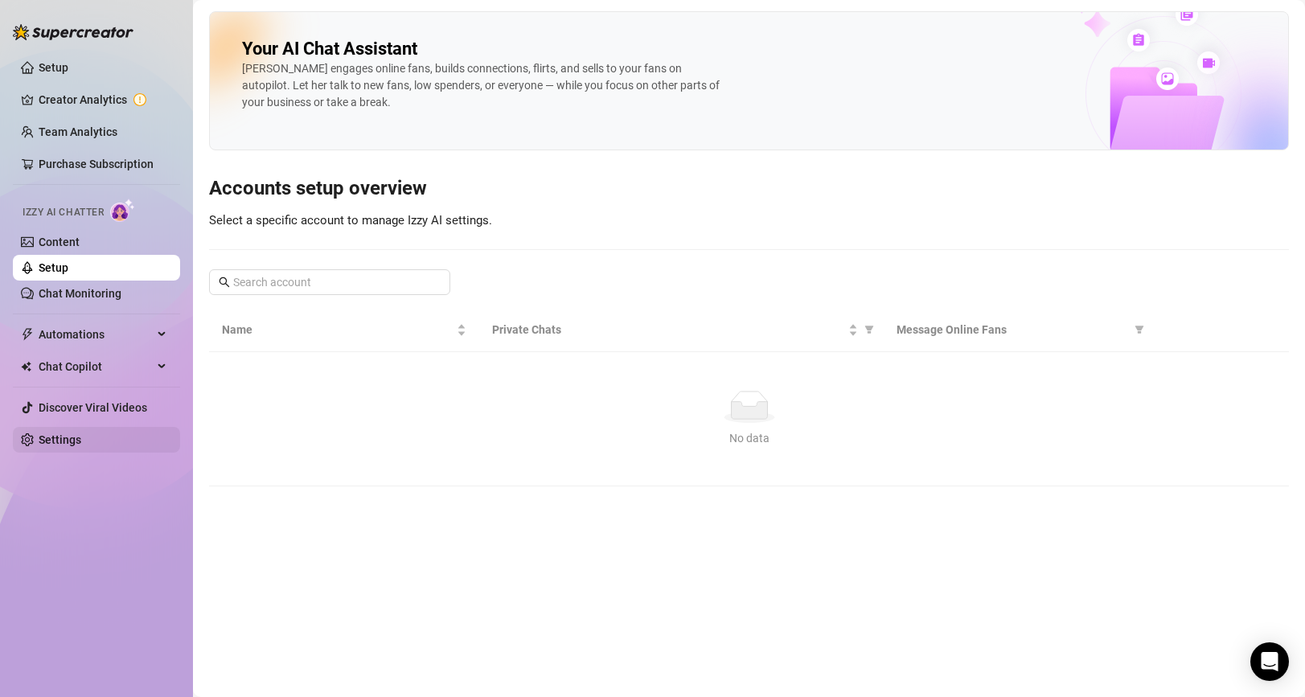
click at [81, 433] on link "Settings" at bounding box center [60, 439] width 43 height 13
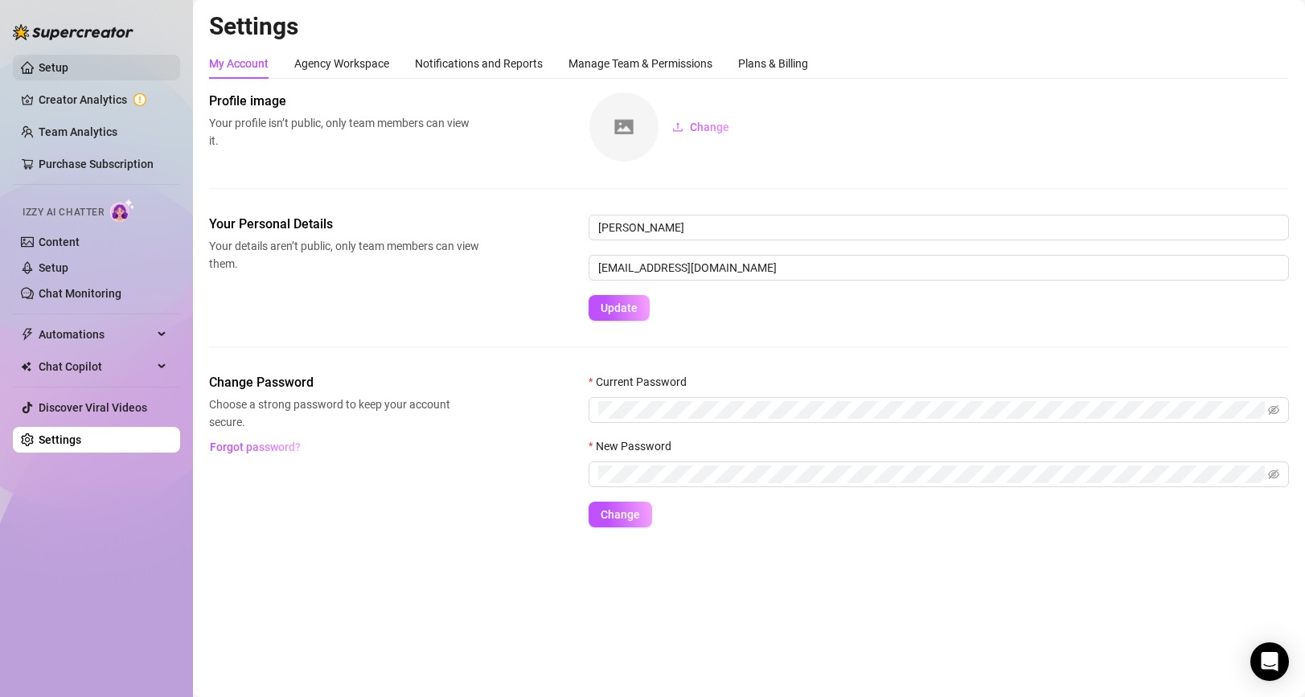
click at [68, 66] on link "Setup" at bounding box center [54, 67] width 30 height 13
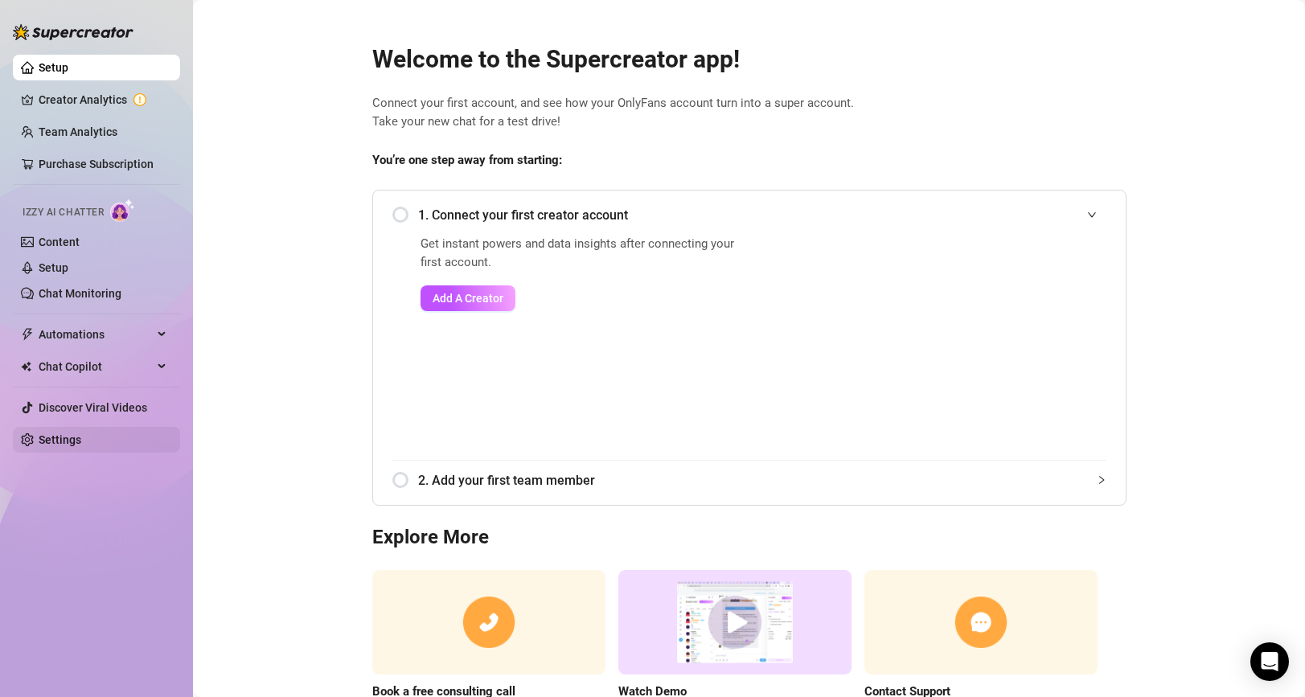
click at [57, 443] on link "Settings" at bounding box center [60, 439] width 43 height 13
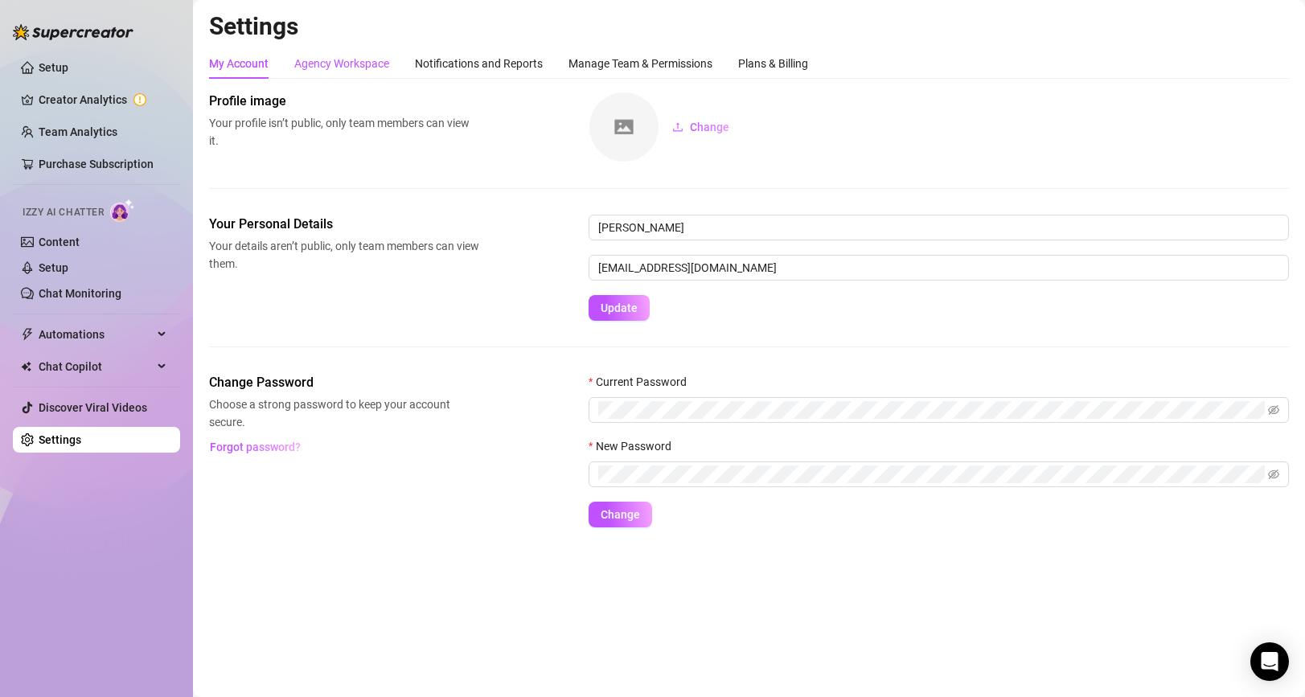
click at [315, 71] on div "Agency Workspace" at bounding box center [341, 64] width 95 height 18
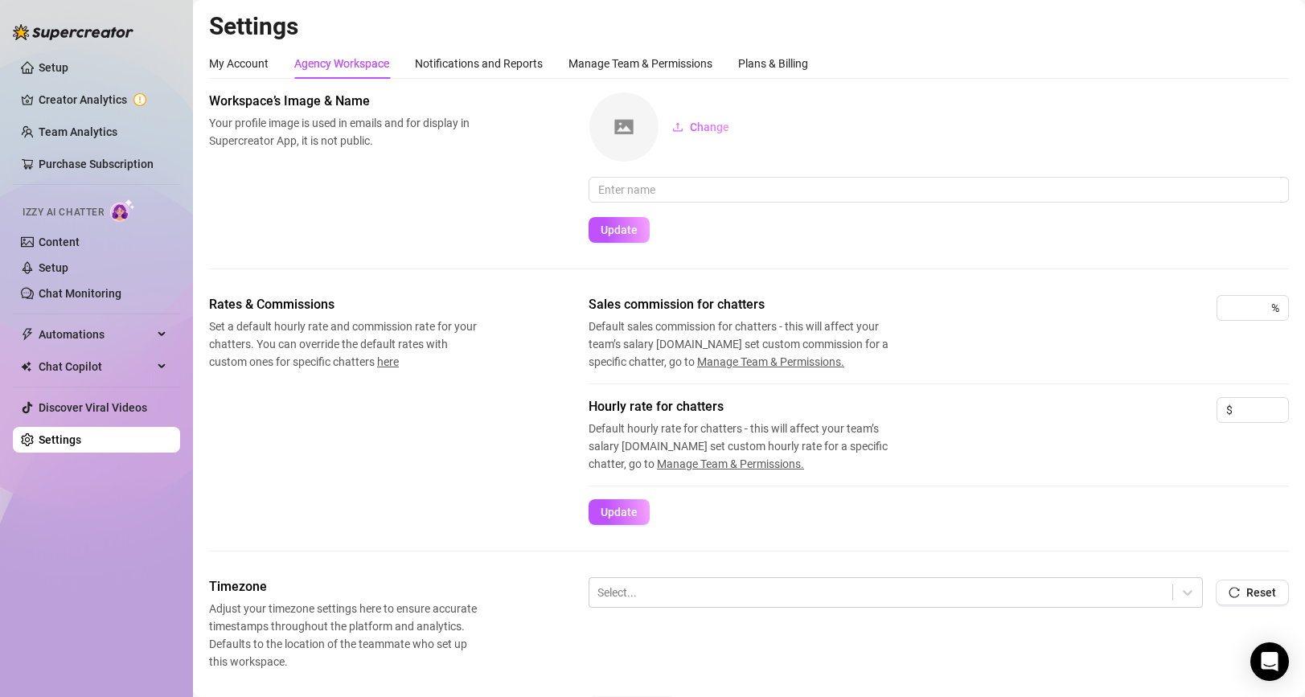
click at [489, 43] on div "Settings My Account Agency Workspace Notifications and Reports Manage Team & Pe…" at bounding box center [749, 517] width 1080 height 1013
click at [484, 64] on div "Notifications and Reports" at bounding box center [479, 64] width 128 height 18
